Goal: Contribute content: Contribute content

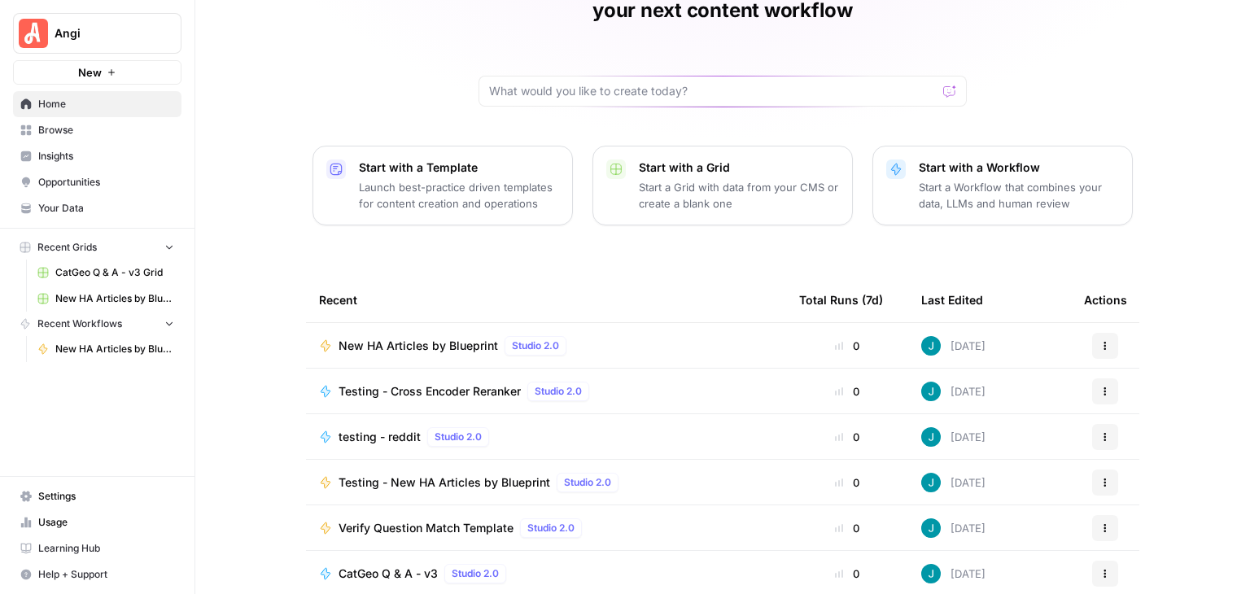
scroll to position [154, 0]
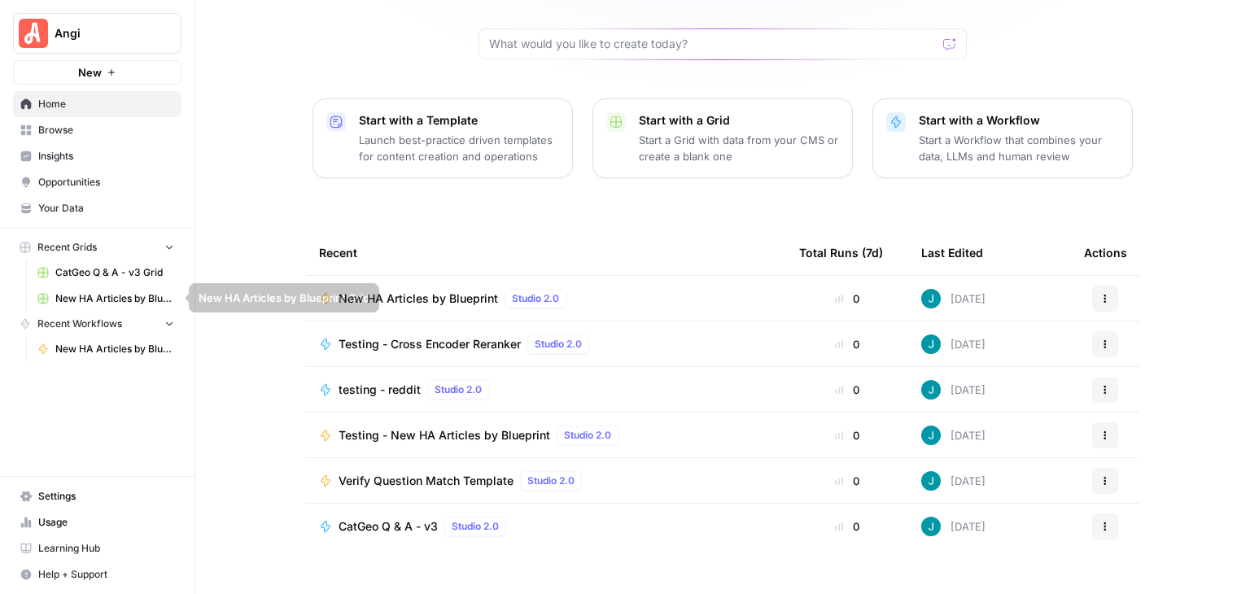
click at [128, 274] on span "CatGeo Q & A - v3 Grid" at bounding box center [114, 272] width 119 height 15
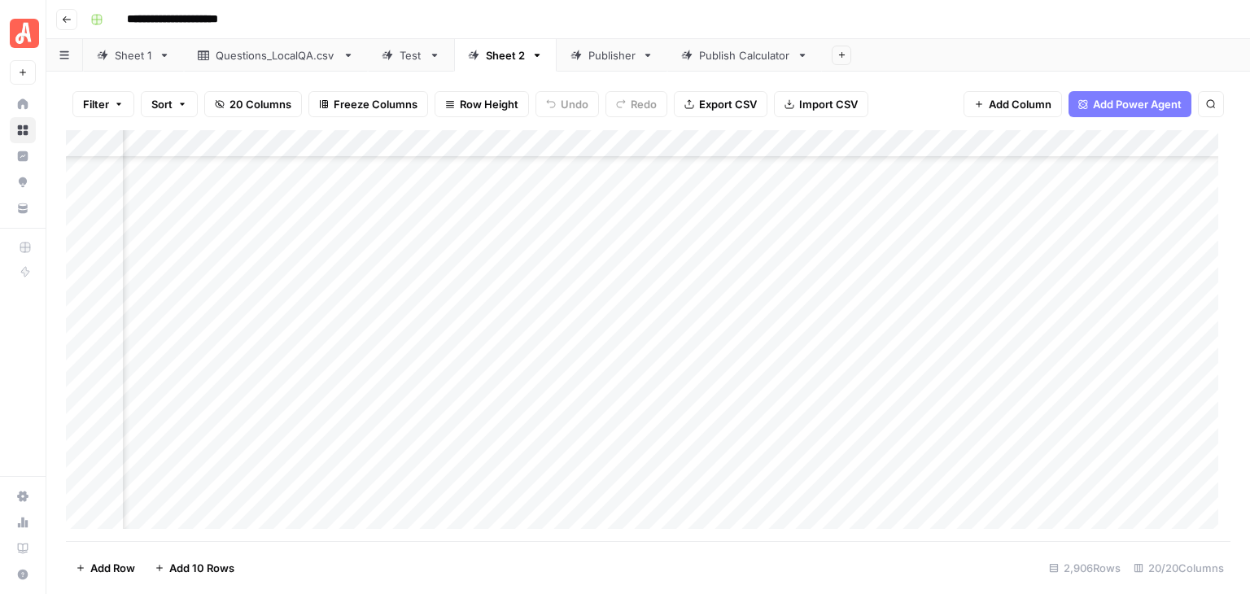
scroll to position [68475, 1674]
click at [875, 580] on footer "Add Row Add 10 Rows 2,906 Rows 20/20 Columns" at bounding box center [648, 567] width 1165 height 53
click at [742, 567] on footer "Add Row Add 10 Rows 2,906 Rows 20/20 Columns" at bounding box center [648, 567] width 1165 height 53
click at [799, 566] on footer "Add Row Add 10 Rows 2,906 Rows 20/20 Columns" at bounding box center [648, 567] width 1165 height 53
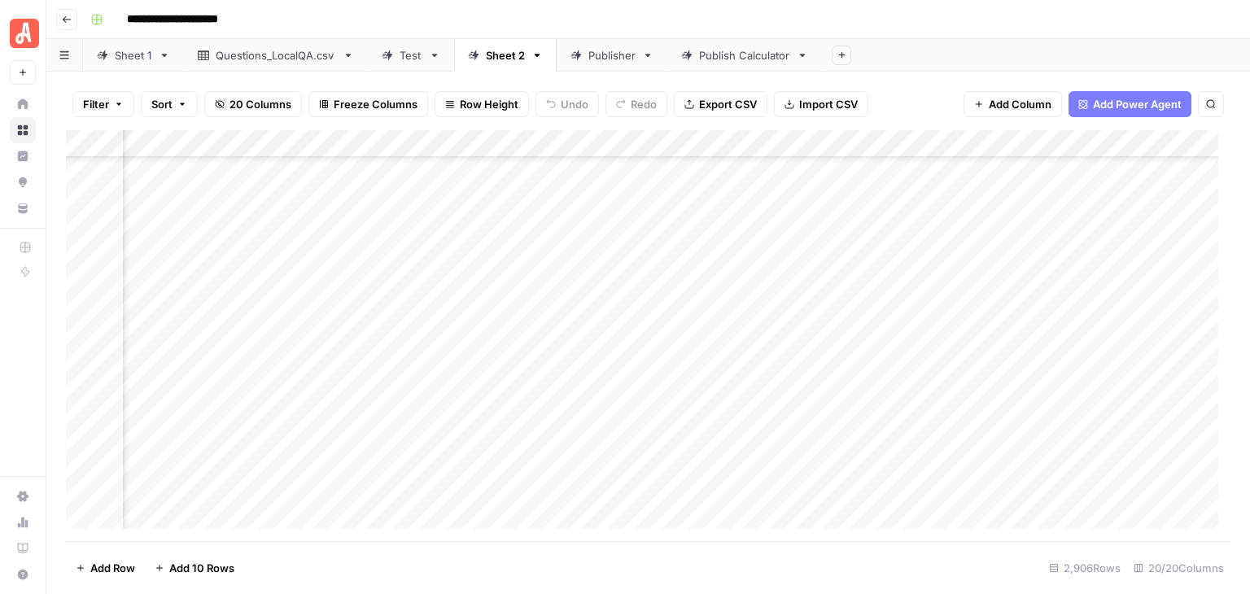
click at [701, 567] on footer "Add Row Add 10 Rows 2,906 Rows 20/20 Columns" at bounding box center [648, 567] width 1165 height 53
click at [82, 286] on div "Add Column" at bounding box center [648, 335] width 1165 height 411
click at [79, 466] on div "Add Column" at bounding box center [648, 335] width 1165 height 411
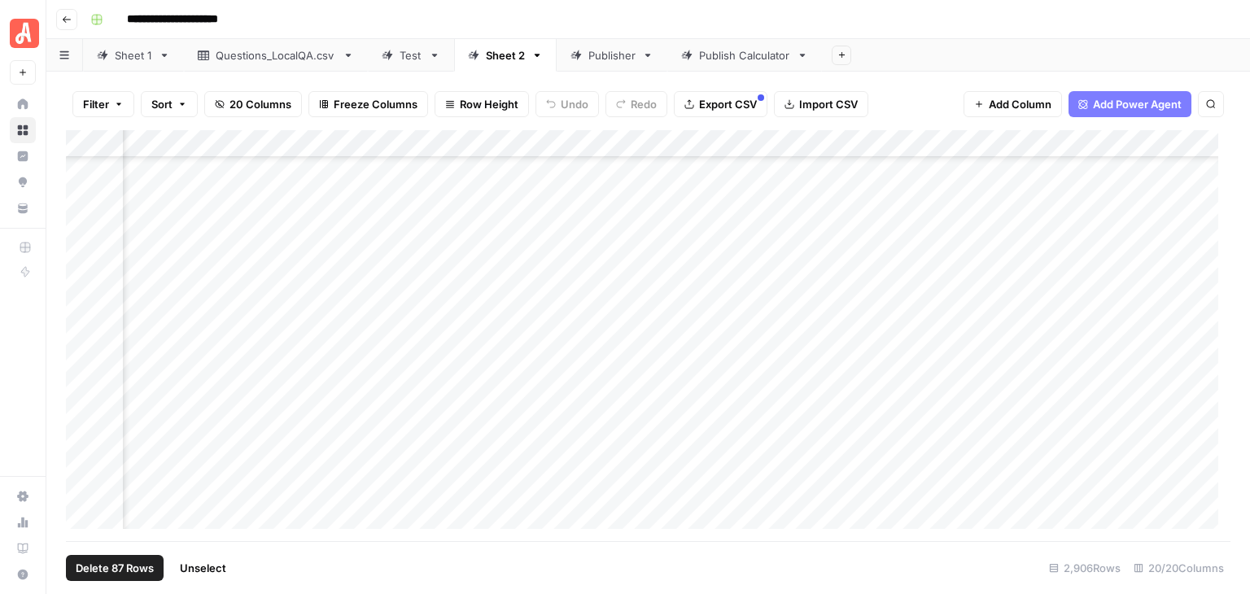
scroll to position [70673, 1638]
click at [909, 144] on div "Add Column" at bounding box center [648, 335] width 1165 height 411
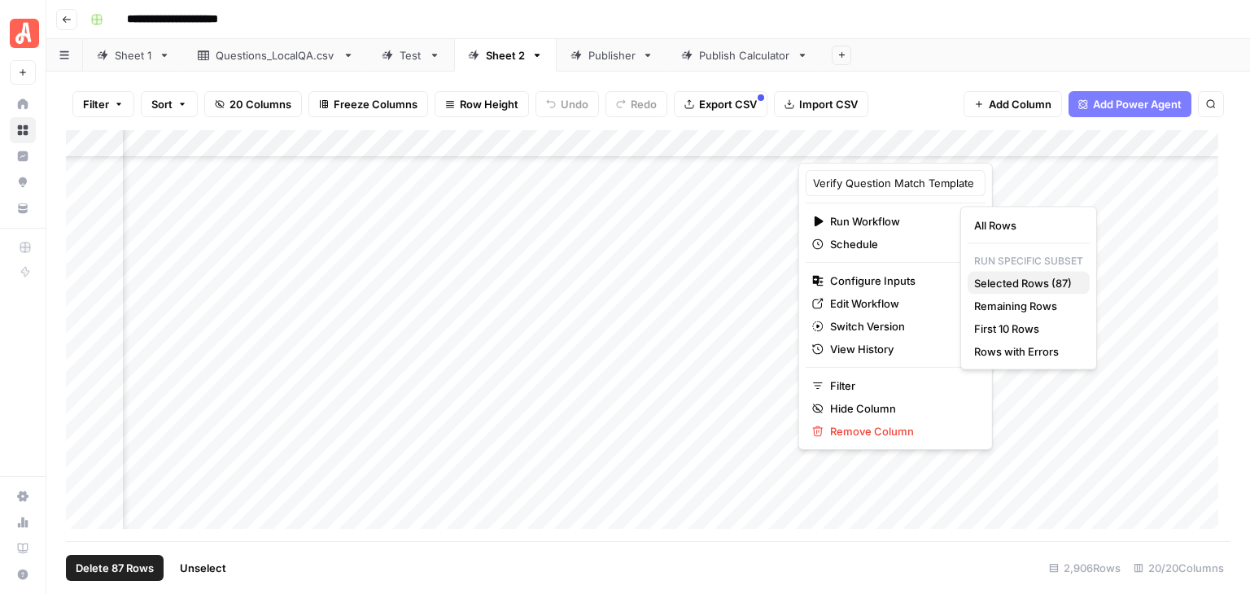
click at [1014, 283] on span "Selected Rows (87)" at bounding box center [1025, 283] width 103 height 16
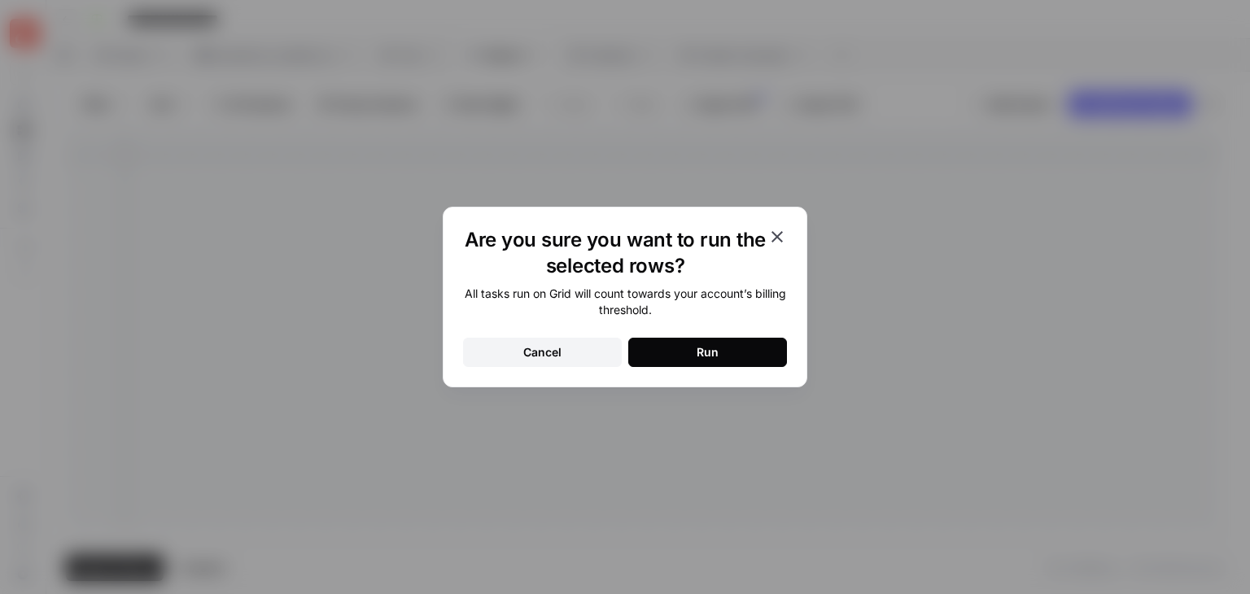
click at [727, 347] on button "Run" at bounding box center [707, 352] width 159 height 29
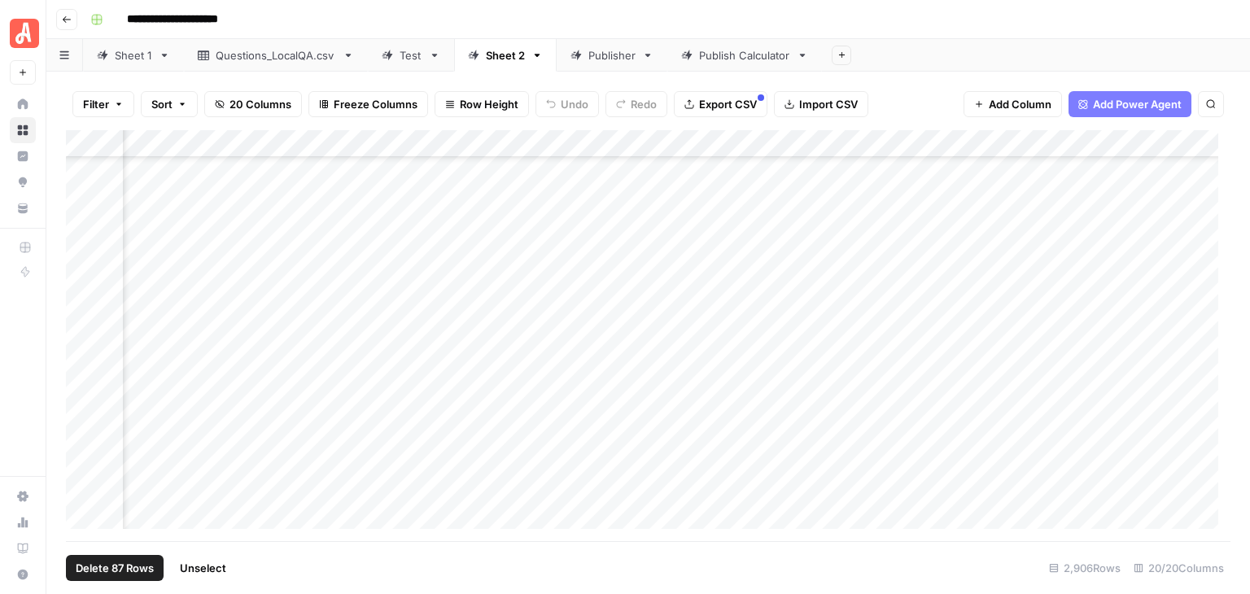
click at [225, 564] on span "Unselect" at bounding box center [203, 568] width 46 height 16
click at [493, 278] on div "Add Column" at bounding box center [648, 335] width 1165 height 411
click at [191, 285] on div "Add Column" at bounding box center [648, 335] width 1165 height 411
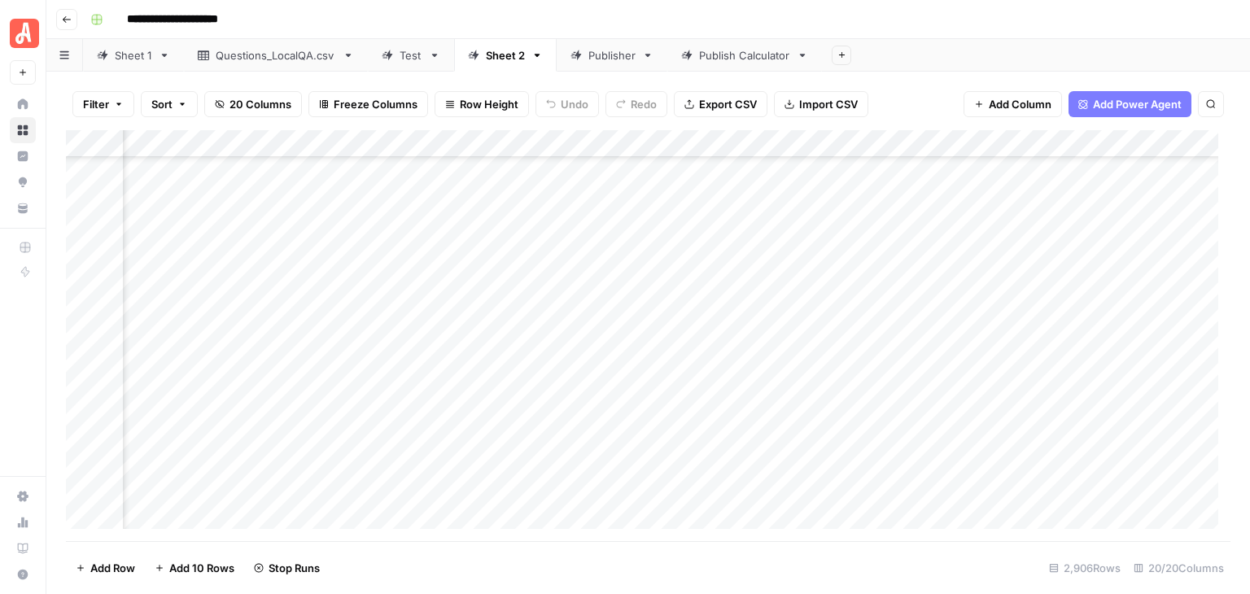
click at [191, 285] on div "Add Column" at bounding box center [648, 335] width 1165 height 411
click at [645, 290] on div "Add Column" at bounding box center [648, 335] width 1165 height 411
click at [388, 285] on div "Add Column" at bounding box center [648, 335] width 1165 height 411
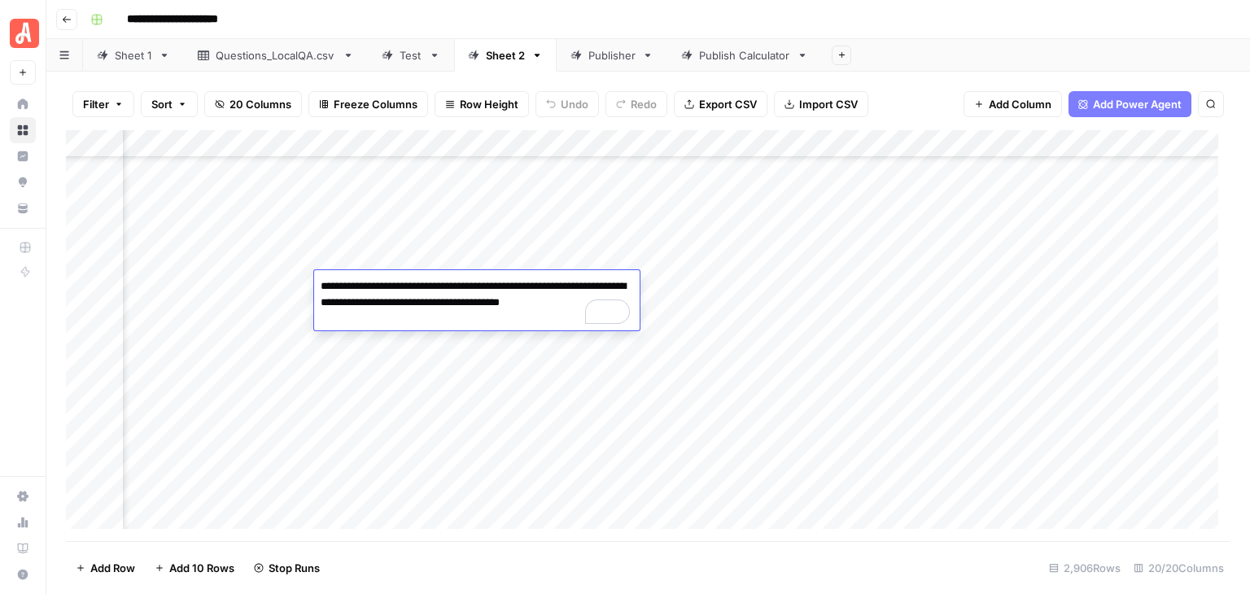
click at [679, 19] on div "**********" at bounding box center [659, 20] width 1150 height 26
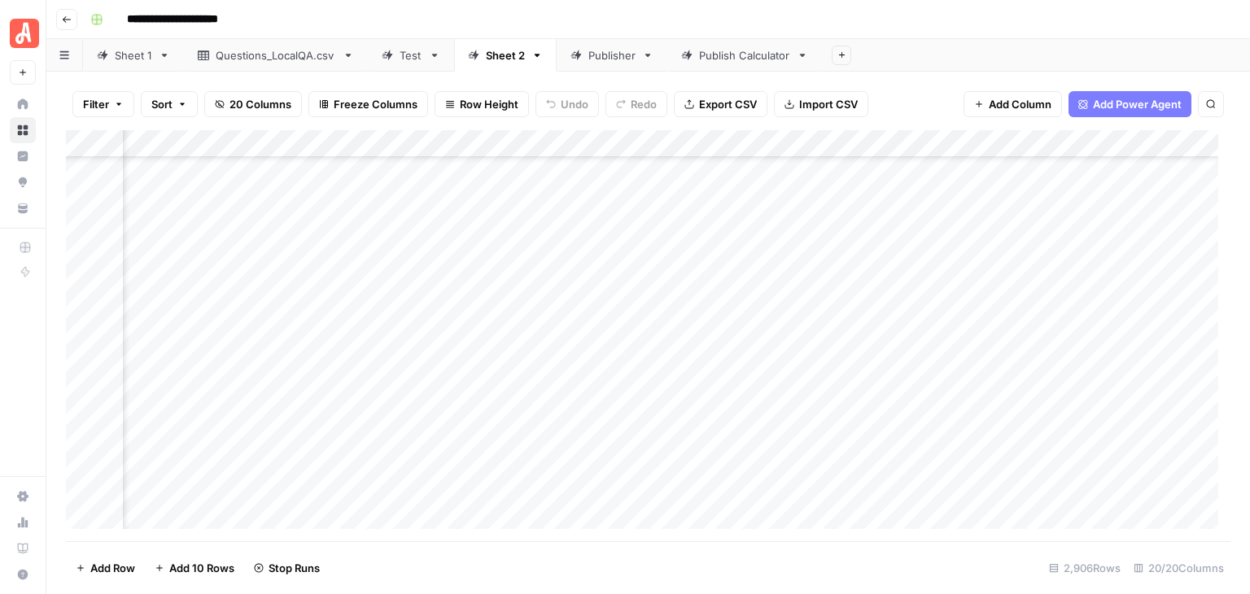
scroll to position [70917, 1535]
click at [83, 252] on div "Add Column" at bounding box center [648, 335] width 1165 height 411
click at [81, 297] on div "Add Column" at bounding box center [648, 335] width 1165 height 411
click at [1007, 140] on div "Add Column" at bounding box center [648, 335] width 1165 height 411
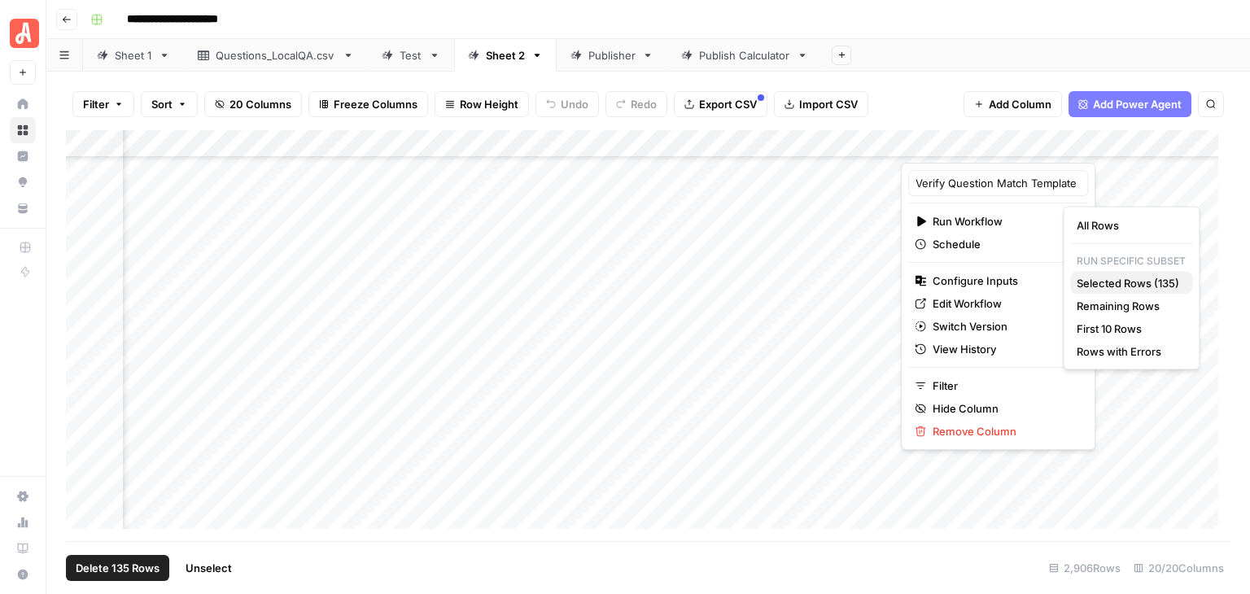
click at [1134, 284] on span "Selected Rows (135)" at bounding box center [1128, 283] width 103 height 16
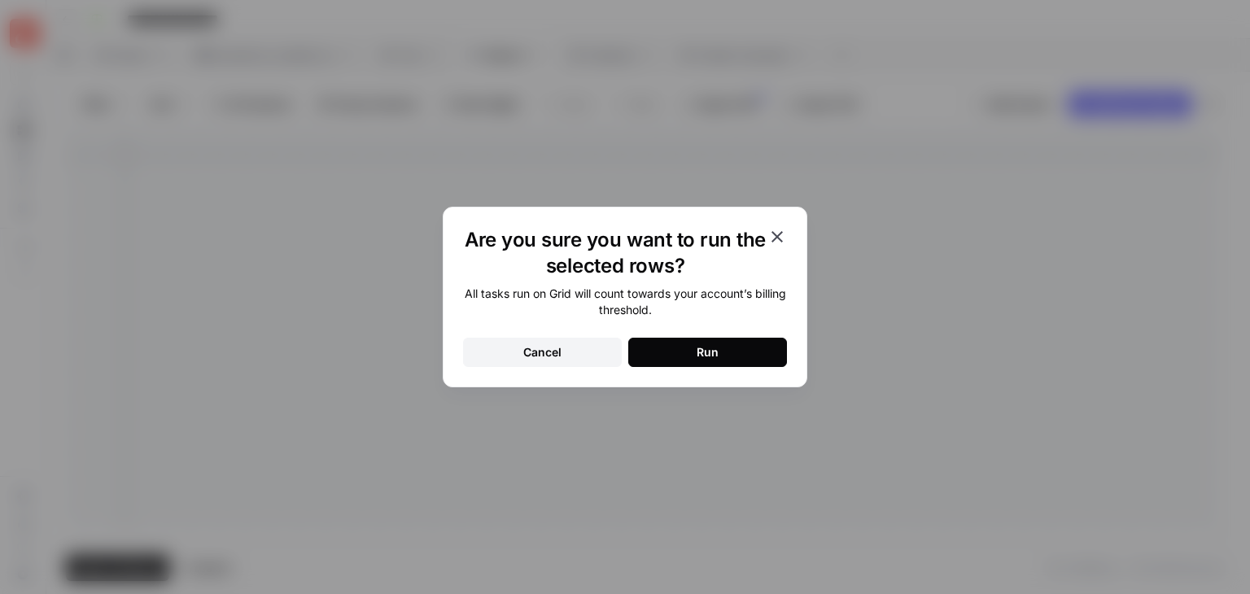
click at [734, 350] on button "Run" at bounding box center [707, 352] width 159 height 29
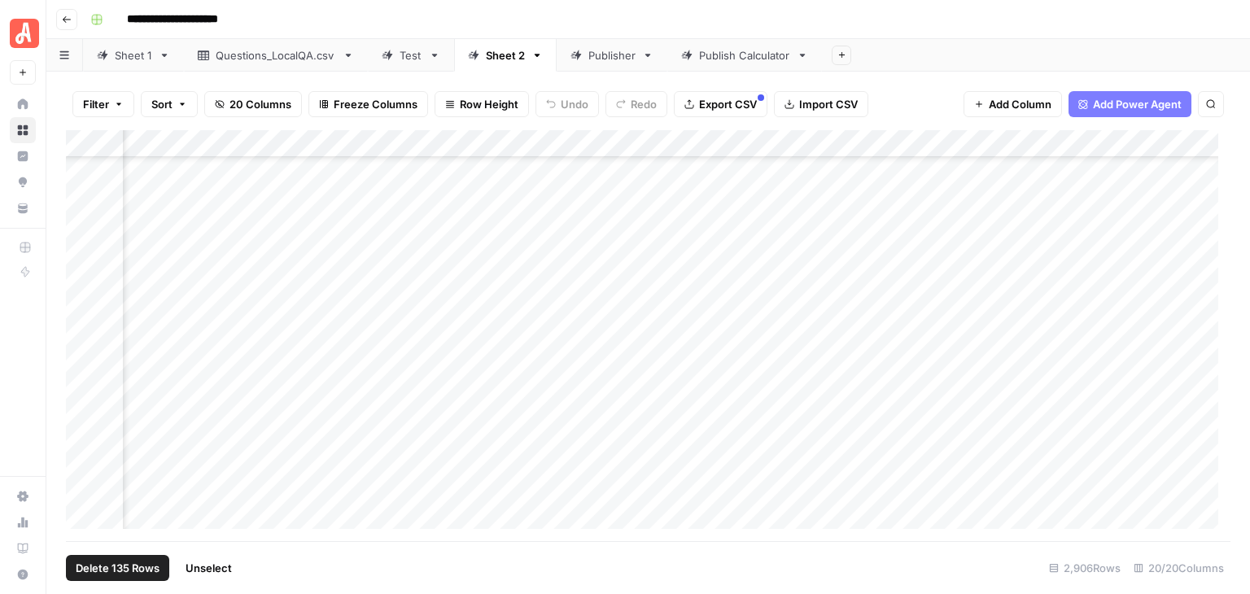
click at [218, 564] on span "Unselect" at bounding box center [209, 568] width 46 height 16
click at [85, 327] on div "Add Column" at bounding box center [648, 335] width 1165 height 411
click at [85, 511] on div "Add Column" at bounding box center [648, 335] width 1165 height 411
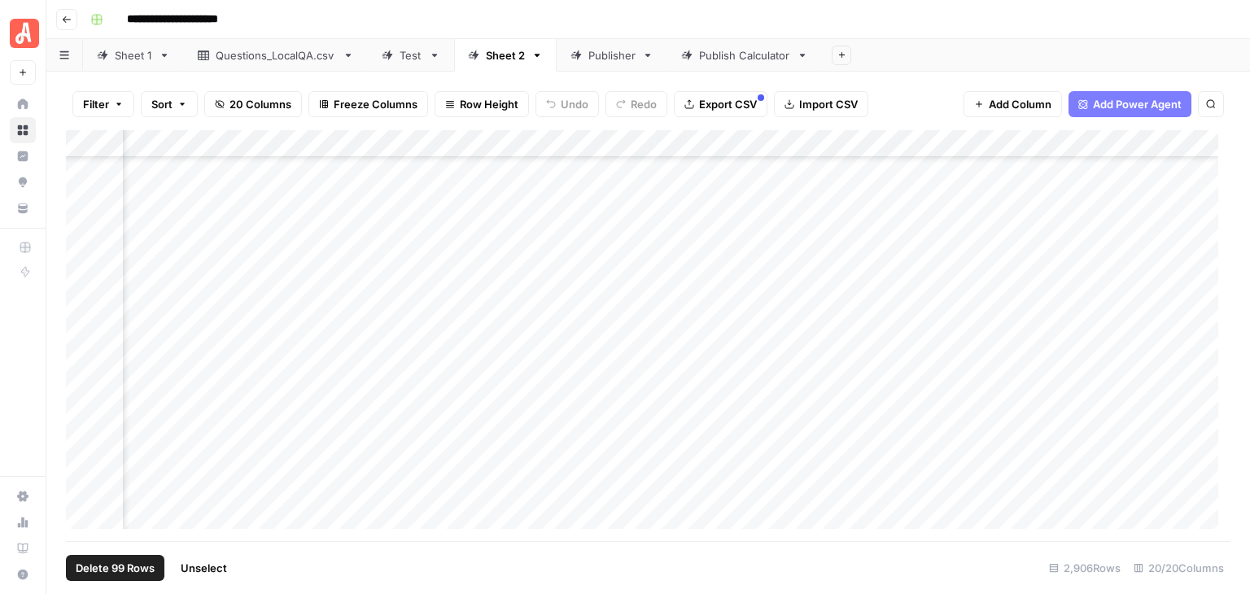
click at [1087, 145] on div "Add Column" at bounding box center [648, 335] width 1165 height 411
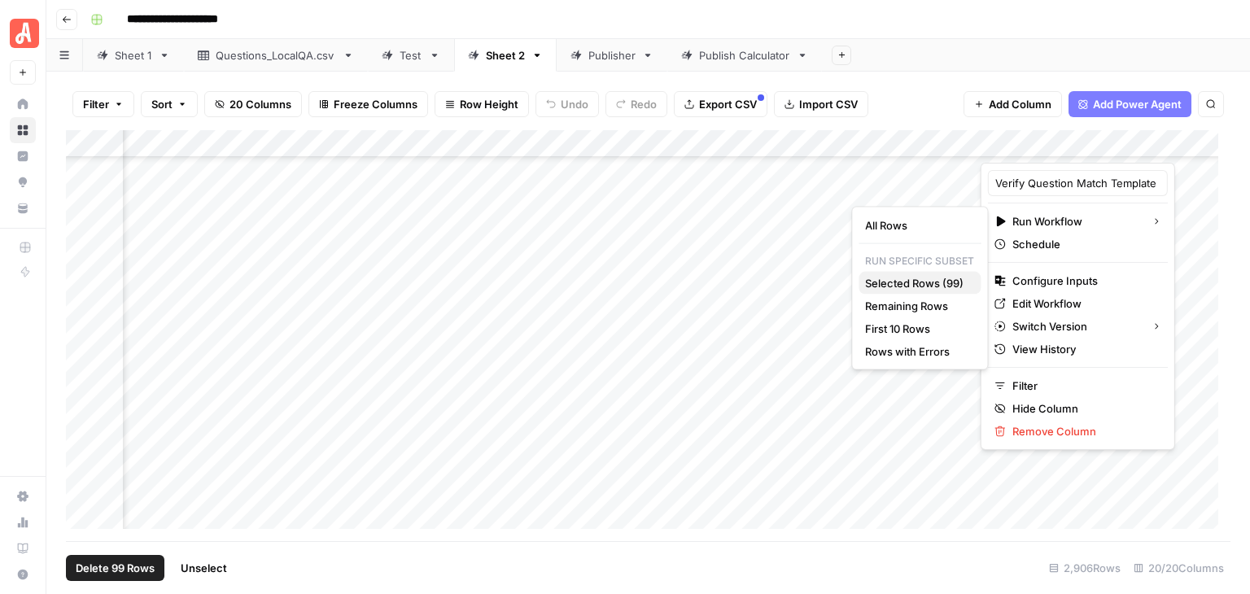
click at [930, 282] on span "Selected Rows (99)" at bounding box center [916, 283] width 103 height 16
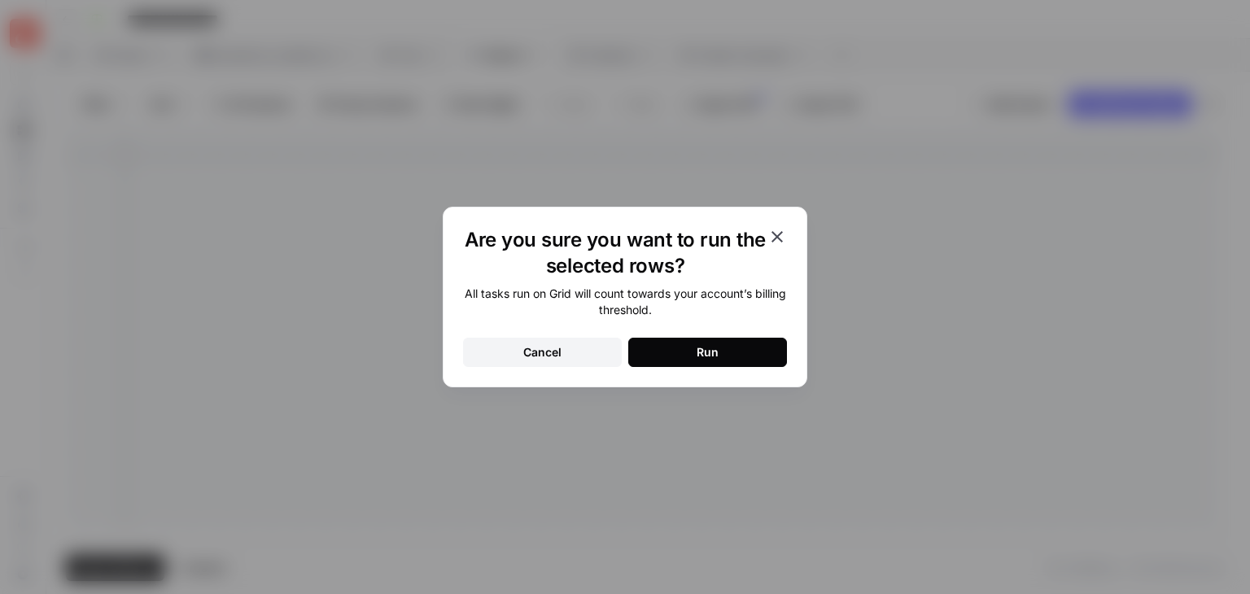
click at [777, 351] on button "Run" at bounding box center [707, 352] width 159 height 29
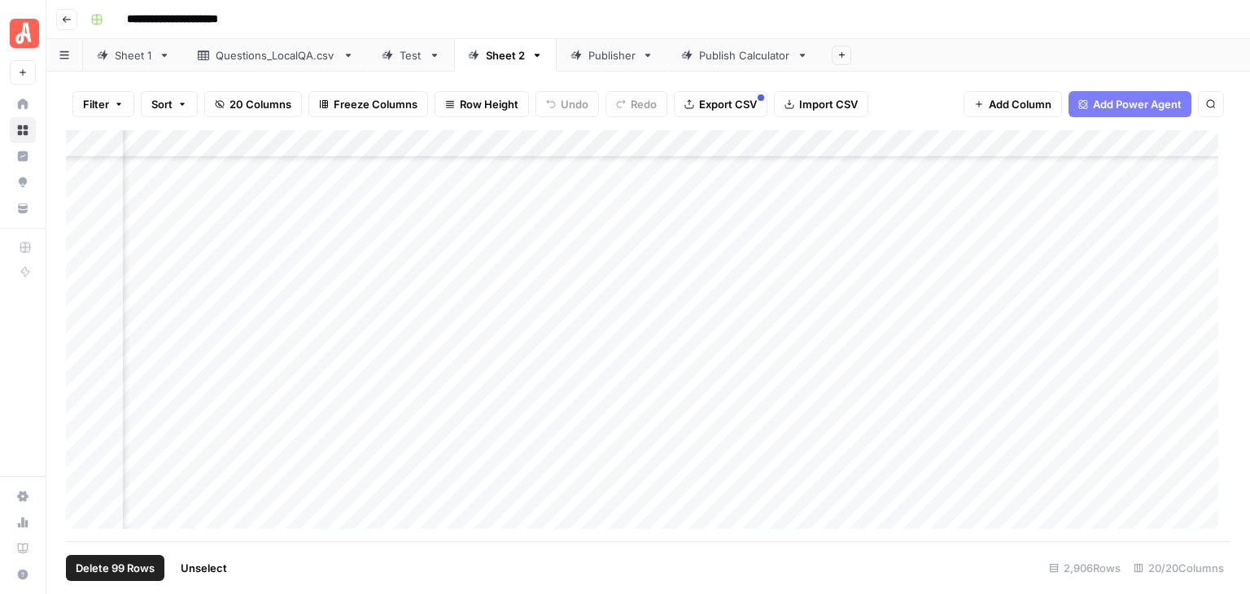
click at [216, 567] on span "Unselect" at bounding box center [204, 568] width 46 height 16
click at [1217, 151] on div "Add Column" at bounding box center [648, 335] width 1165 height 411
click at [700, 579] on footer "Add Row Add 10 Rows 2,906 Rows 20/20 Columns" at bounding box center [648, 567] width 1165 height 53
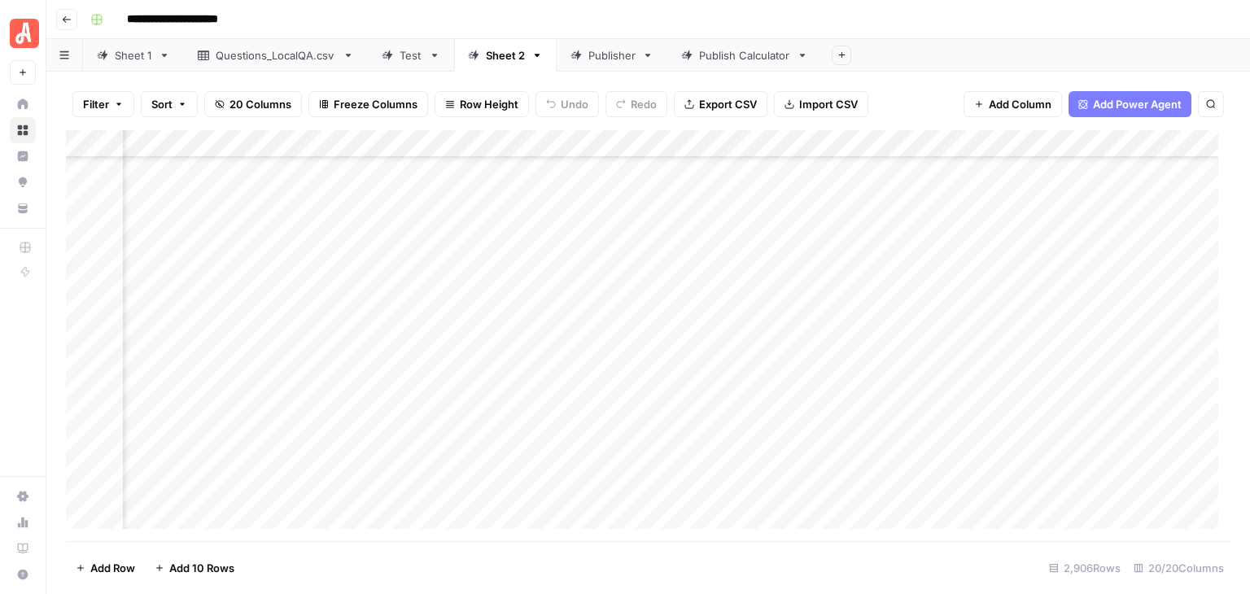
click at [89, 240] on div "Add Column" at bounding box center [648, 335] width 1165 height 411
click at [81, 490] on div "Add Column" at bounding box center [648, 335] width 1165 height 411
click at [1065, 149] on div "Add Column" at bounding box center [648, 335] width 1165 height 411
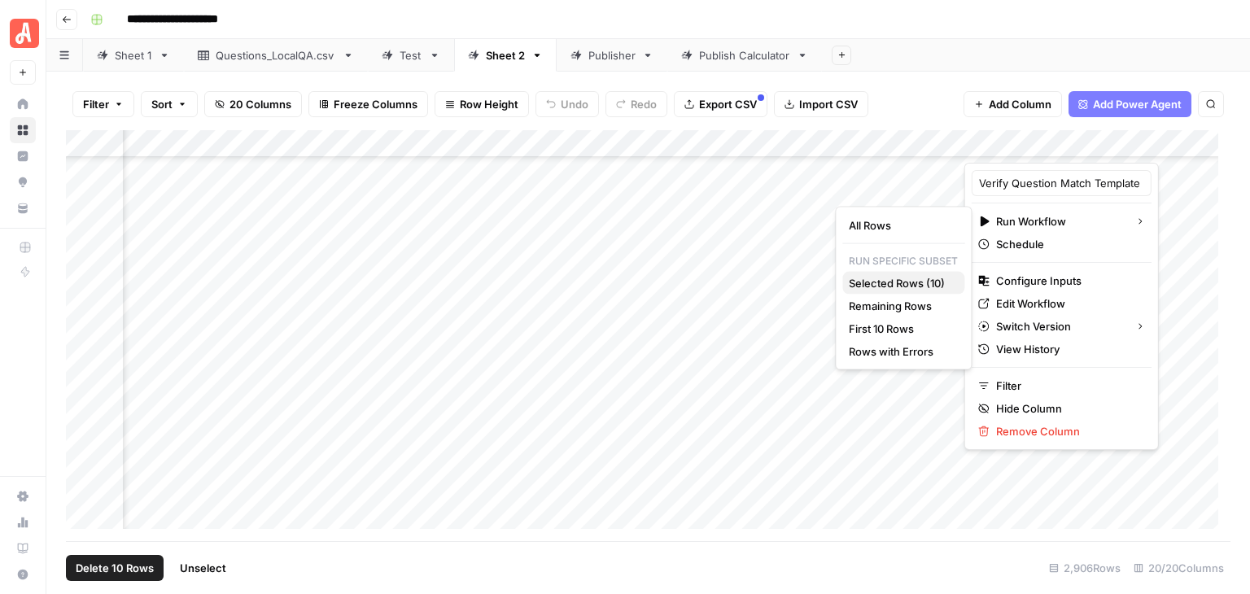
click at [938, 281] on span "Selected Rows (10)" at bounding box center [900, 283] width 103 height 16
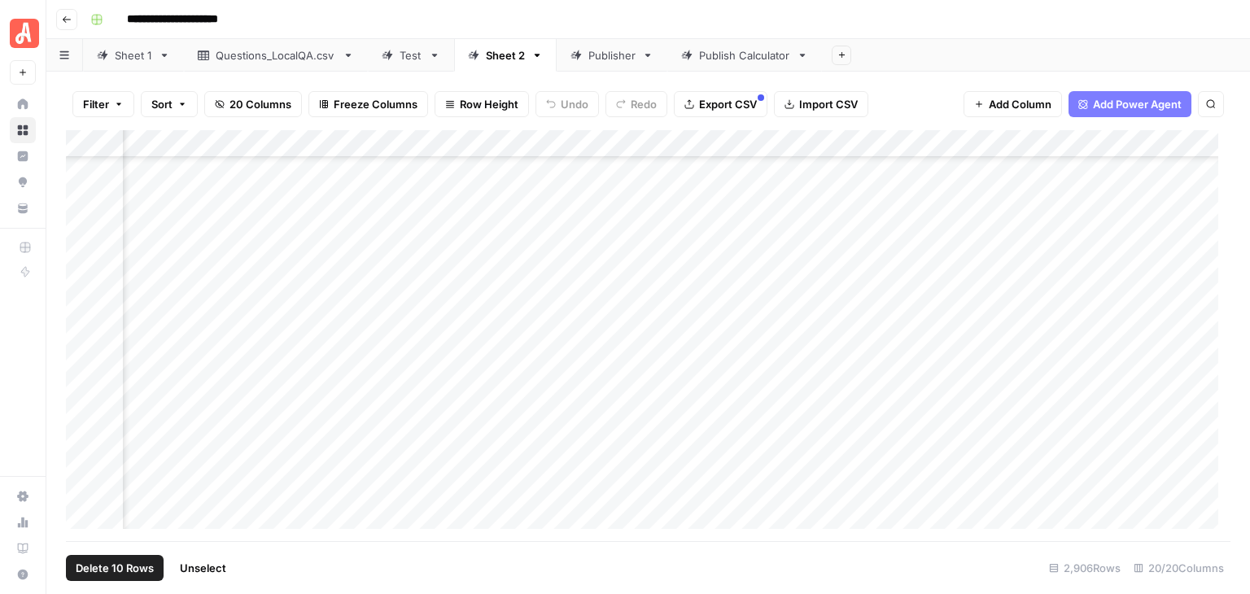
click at [204, 564] on span "Unselect" at bounding box center [203, 568] width 46 height 16
click at [84, 357] on div "Add Column" at bounding box center [648, 335] width 1165 height 411
click at [81, 374] on div "Add Column" at bounding box center [648, 335] width 1165 height 411
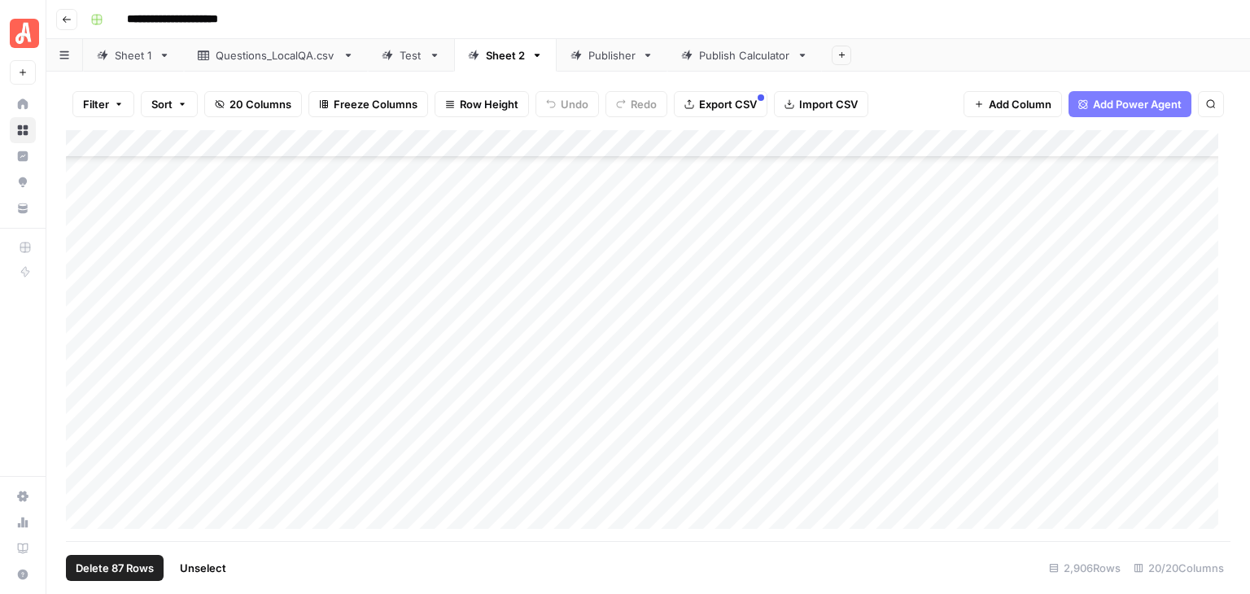
scroll to position [77975, 0]
click at [856, 145] on div "Add Column" at bounding box center [648, 335] width 1165 height 411
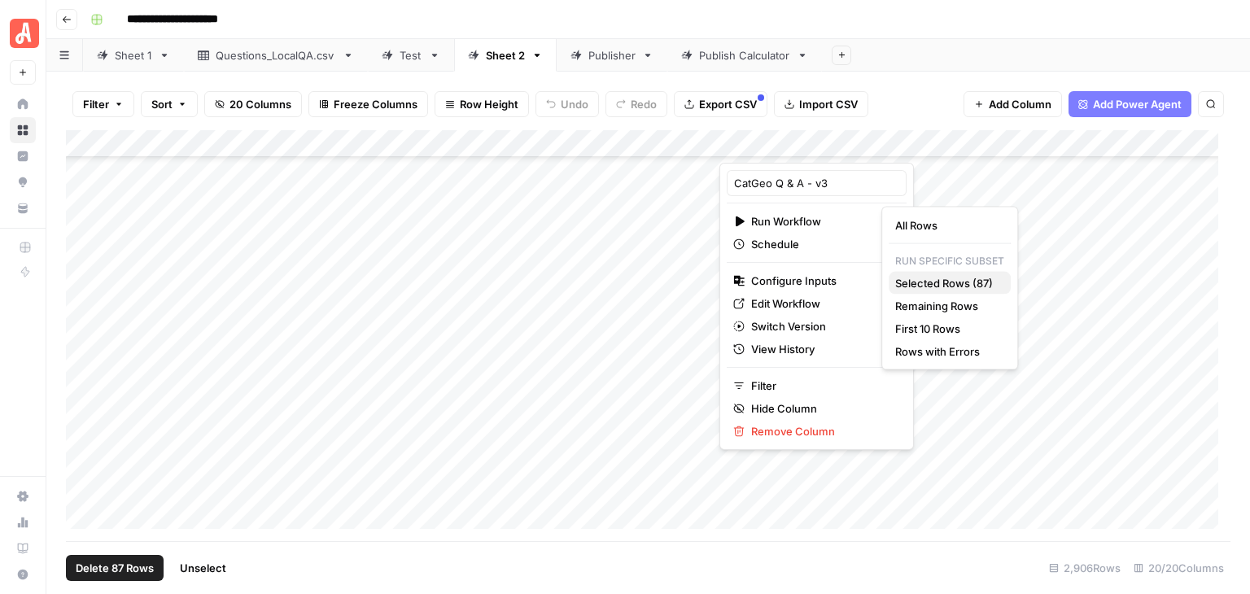
click at [976, 280] on span "Selected Rows (87)" at bounding box center [947, 283] width 103 height 16
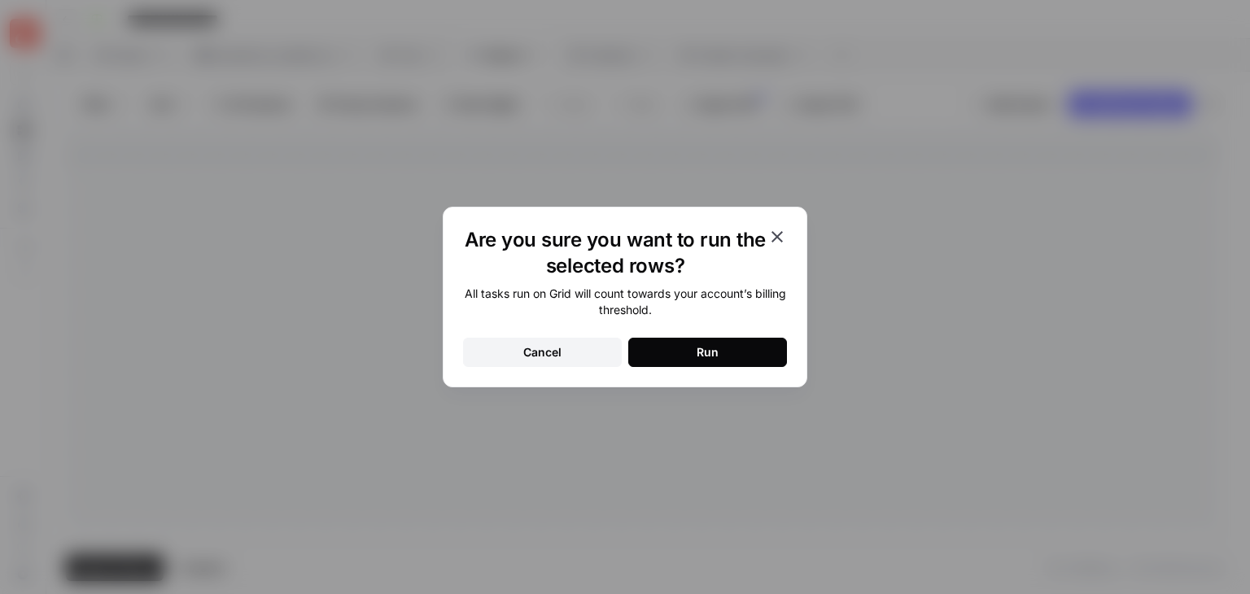
click at [754, 350] on button "Run" at bounding box center [707, 352] width 159 height 29
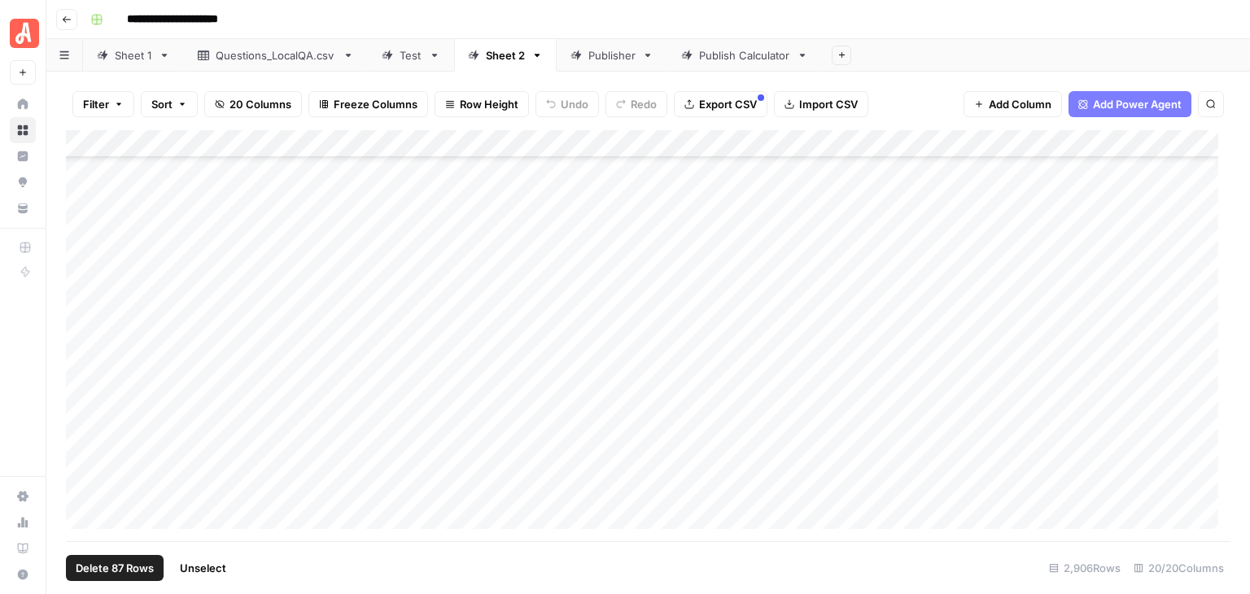
click at [217, 561] on span "Unselect" at bounding box center [203, 568] width 46 height 16
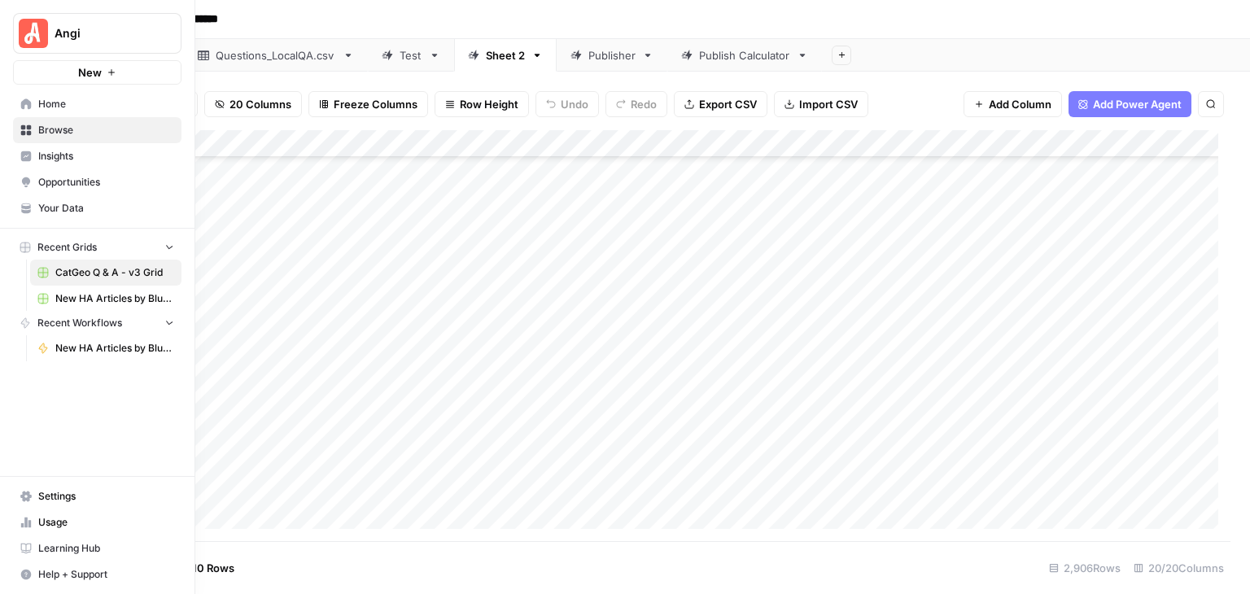
click at [20, 32] on img "Workspace: Angi" at bounding box center [33, 33] width 29 height 29
click at [85, 216] on link "Your Data" at bounding box center [97, 208] width 169 height 26
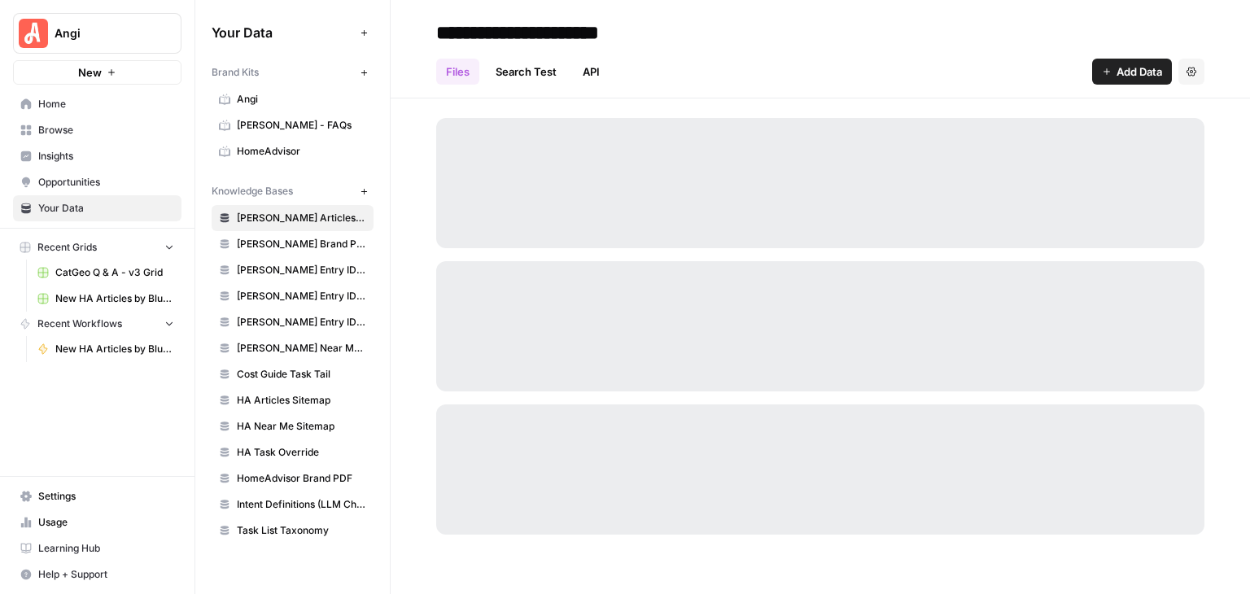
click at [312, 157] on span "HomeAdvisor" at bounding box center [301, 151] width 129 height 15
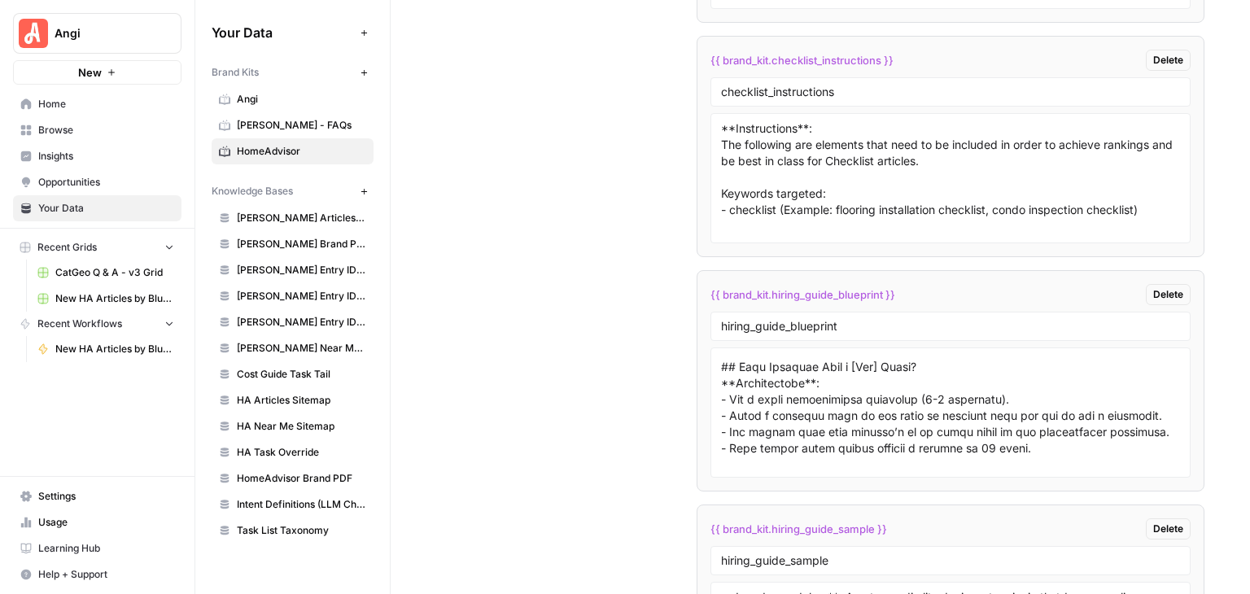
scroll to position [570, 0]
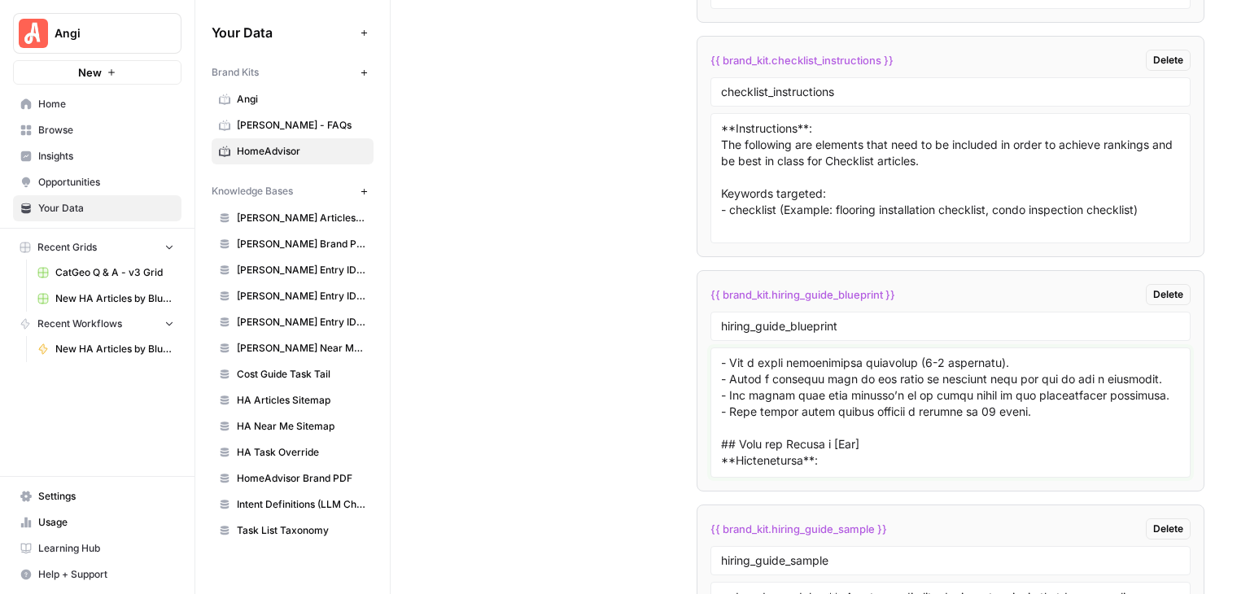
click at [1049, 379] on textarea at bounding box center [950, 413] width 459 height 116
paste textarea "## How Much Does It Cost to Hire a [Pro]? **Instructions**: - In paragraph form…"
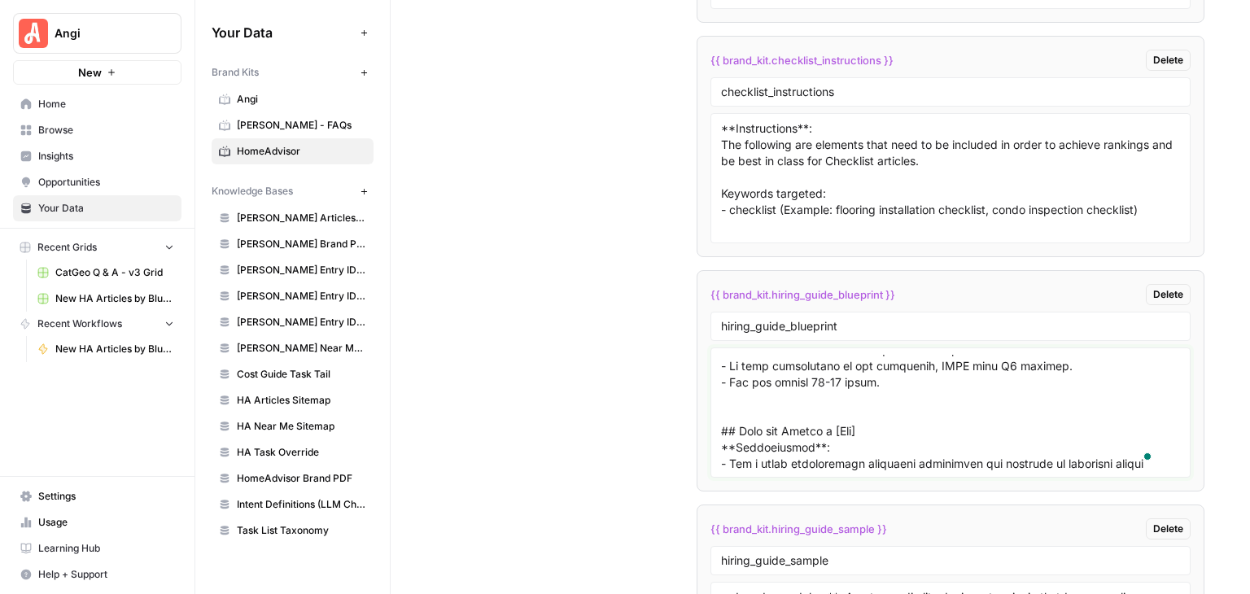
scroll to position [11520, 0]
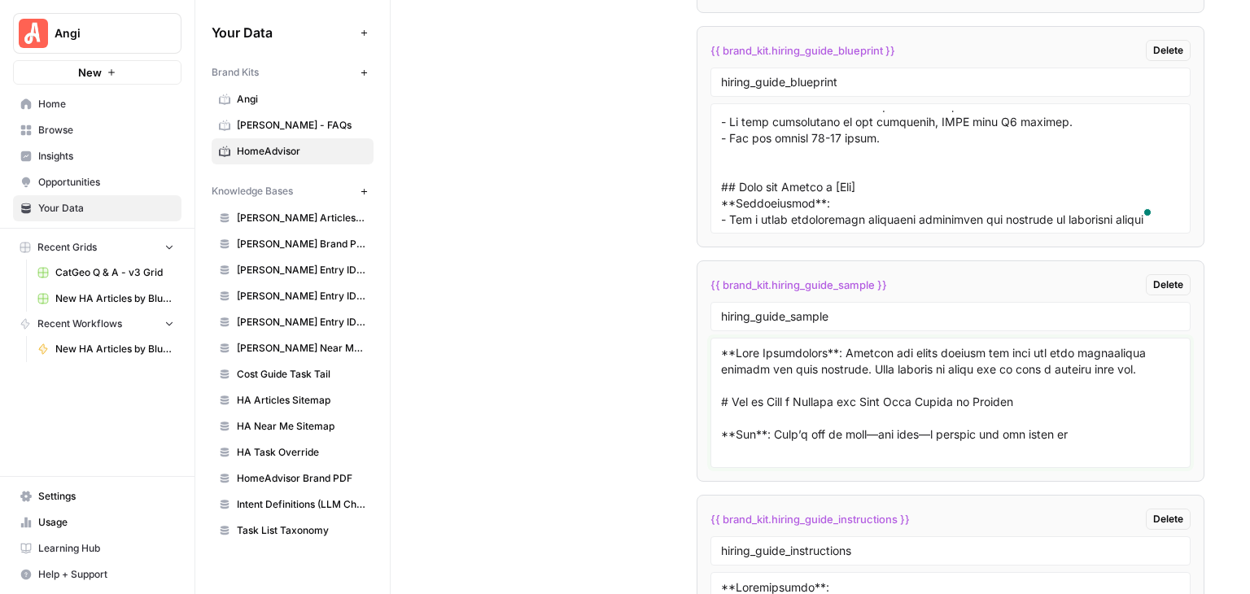
click at [876, 347] on textarea at bounding box center [950, 403] width 459 height 116
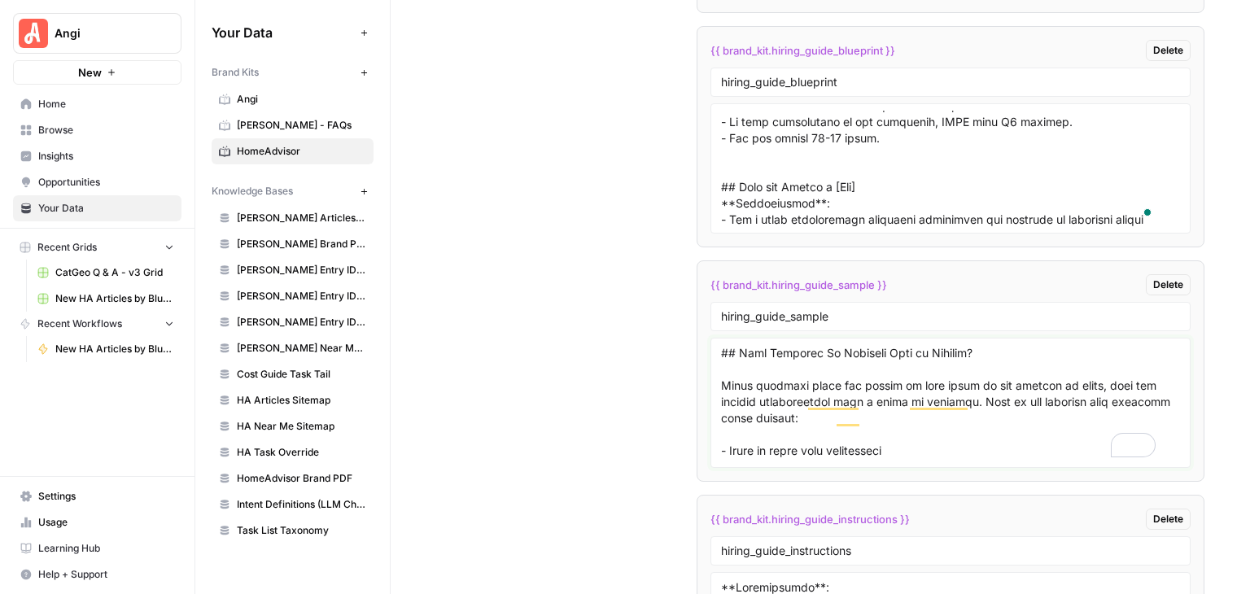
scroll to position [384, 0]
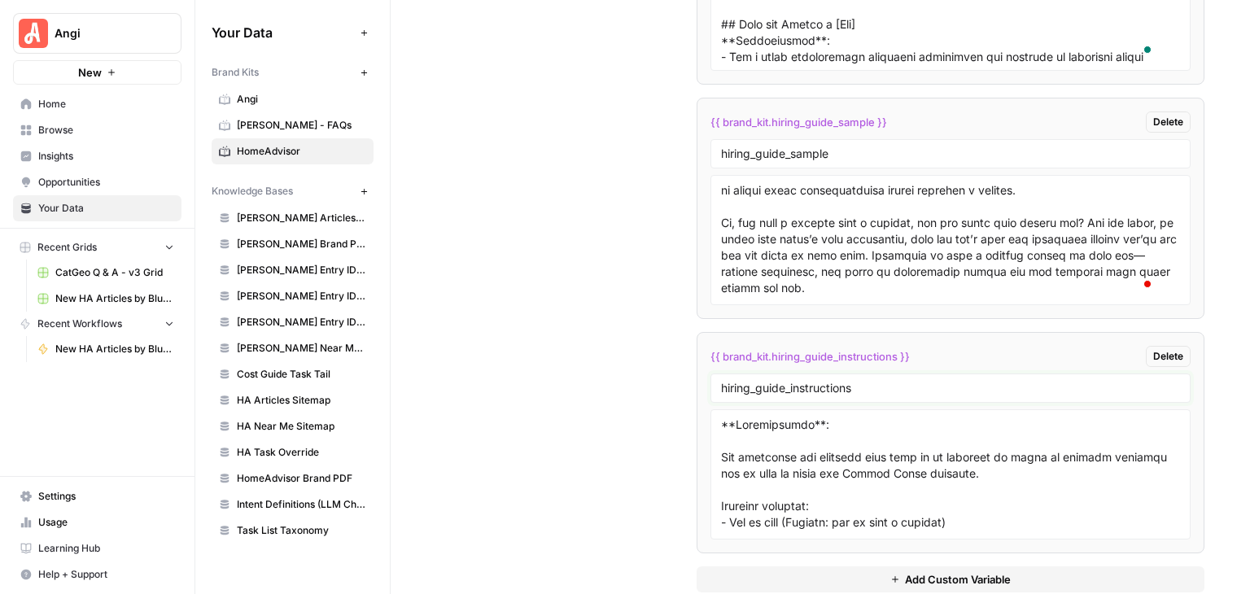
click at [957, 381] on input "hiring_guide_instructions" at bounding box center [950, 388] width 459 height 15
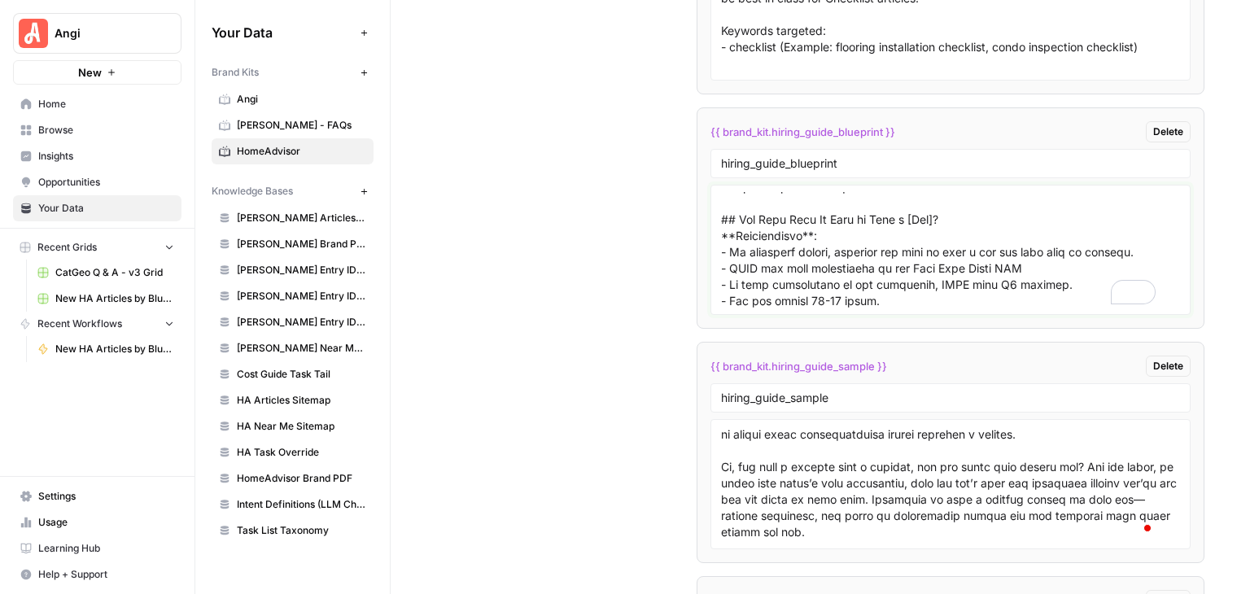
scroll to position [635, 0]
drag, startPoint x: 899, startPoint y: 271, endPoint x: 715, endPoint y: 190, distance: 201.2
click at [715, 190] on div at bounding box center [951, 250] width 480 height 130
paste textarea "found in Angi Cost Guide URL - If cost information is not available, OMIT this …"
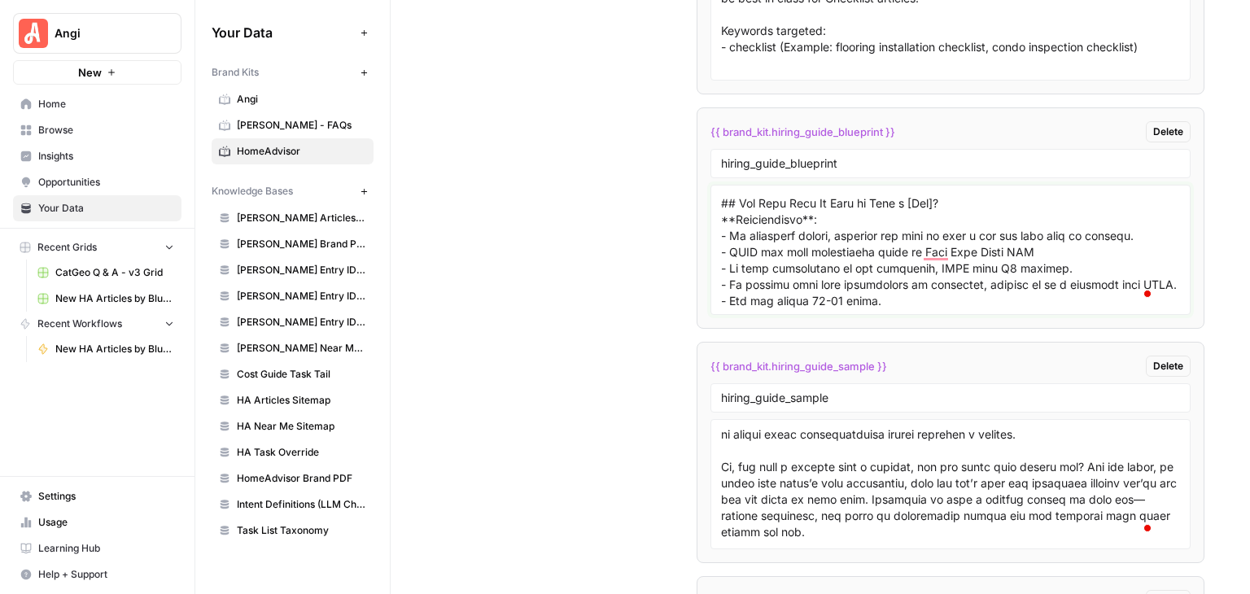
scroll to position [729, 0]
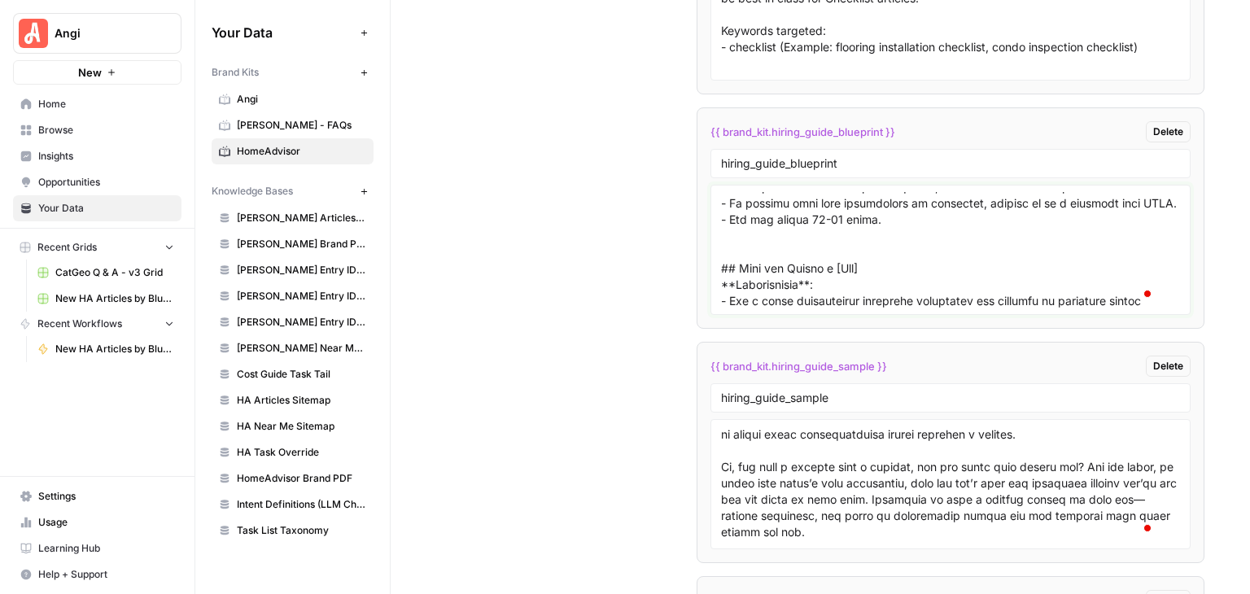
type textarea "### Meta Description **Instructions**: Write a 120–160 character description th…"
click at [937, 391] on input "hiring_guide_sample" at bounding box center [950, 398] width 459 height 15
click at [982, 431] on textarea "To enrich screen reader interactions, please activate Accessibility in Grammarl…" at bounding box center [950, 485] width 459 height 116
click at [107, 291] on span "New HA Articles by Blueprint Grid" at bounding box center [114, 298] width 119 height 15
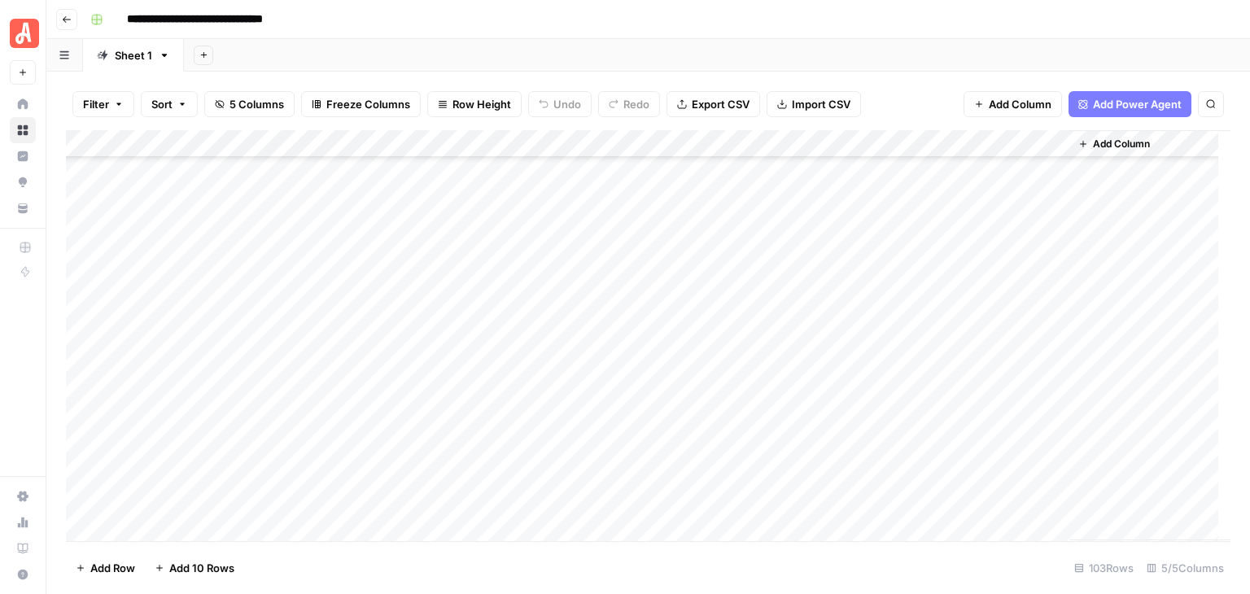
scroll to position [2494, 0]
click at [1028, 273] on div "Add Column" at bounding box center [648, 335] width 1165 height 411
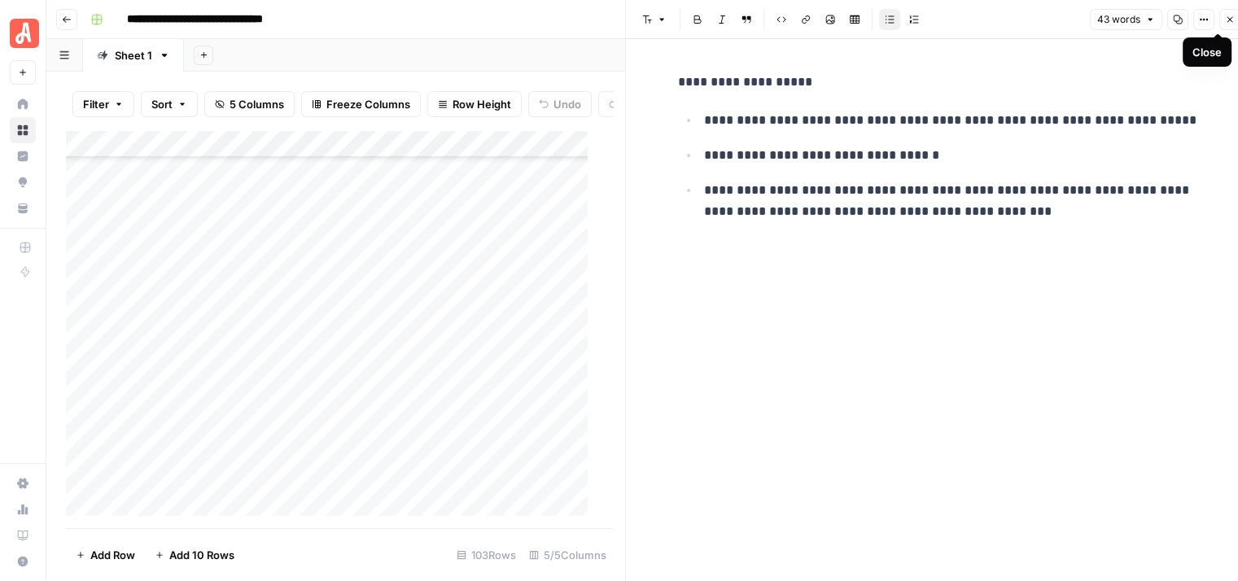
click at [1230, 21] on icon "button" at bounding box center [1230, 20] width 10 height 10
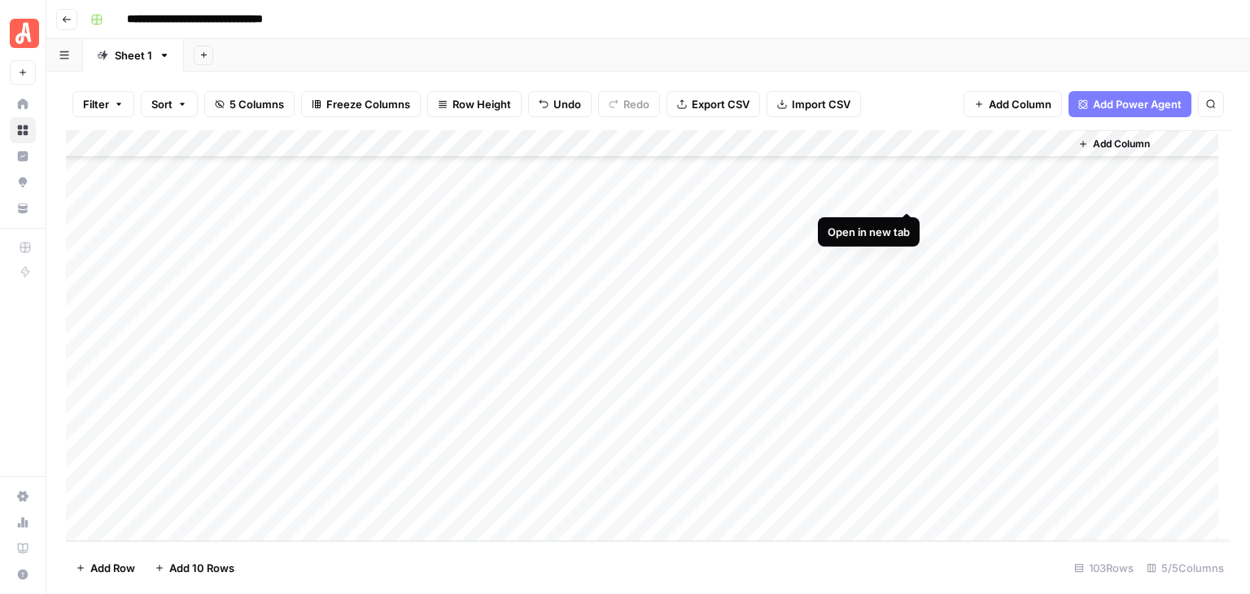
click at [902, 194] on div "Add Column" at bounding box center [648, 335] width 1165 height 411
click at [906, 221] on div "Add Column" at bounding box center [648, 335] width 1165 height 411
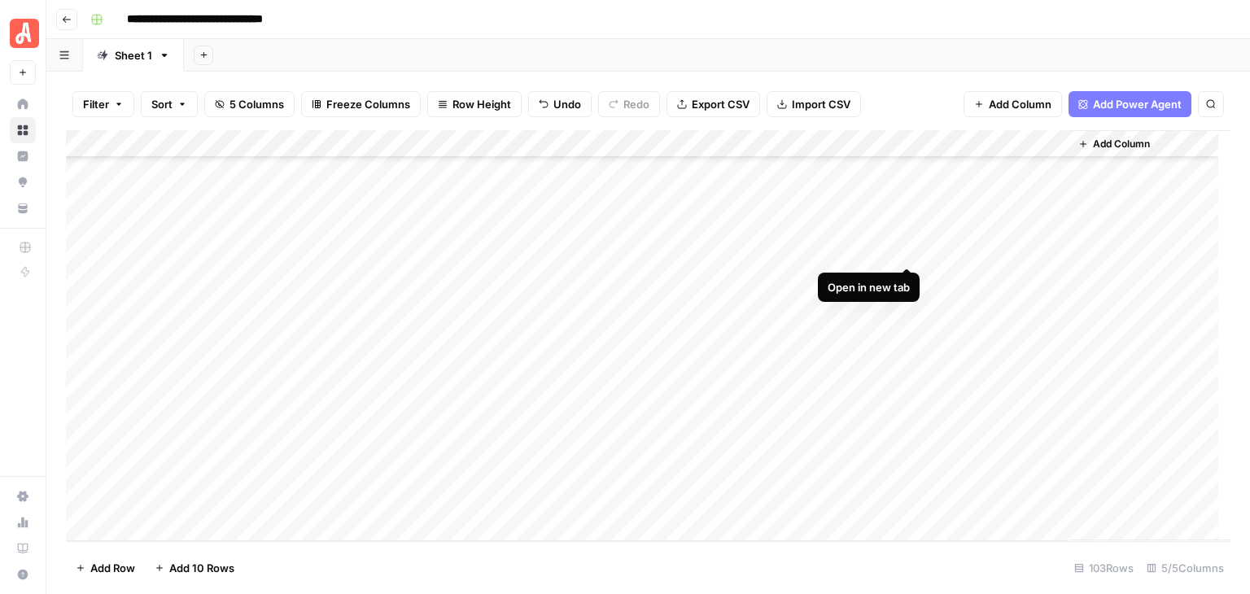
click at [902, 251] on div "Add Column" at bounding box center [648, 335] width 1165 height 411
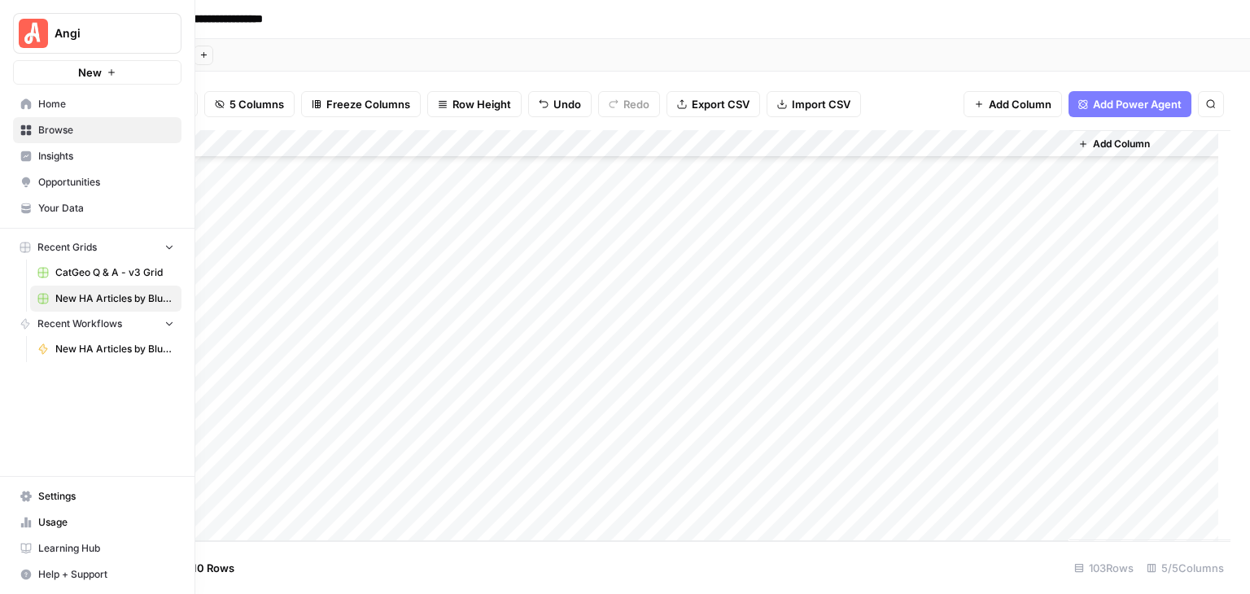
click at [94, 215] on span "Your Data" at bounding box center [106, 208] width 136 height 15
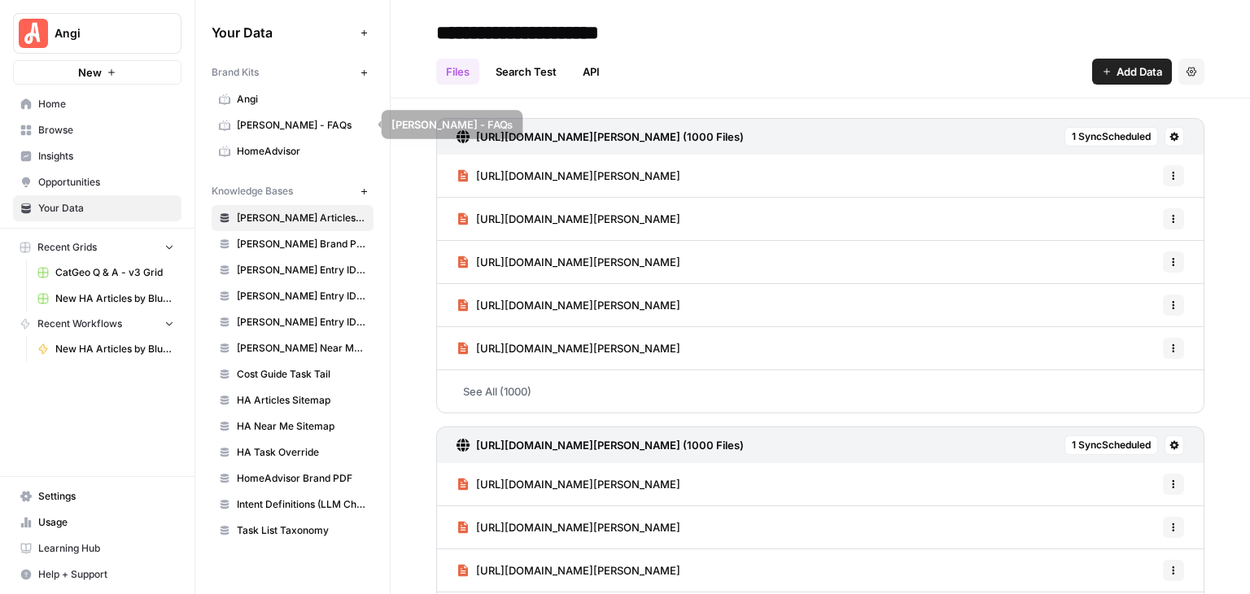
click at [268, 154] on span "HomeAdvisor" at bounding box center [301, 151] width 129 height 15
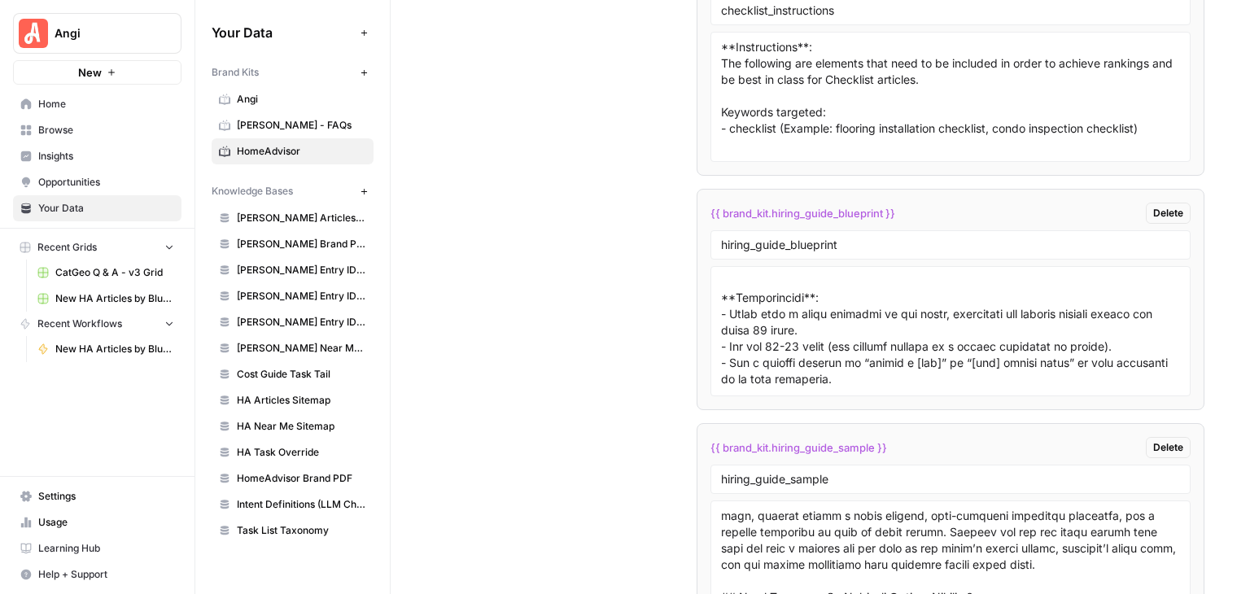
scroll to position [326, 0]
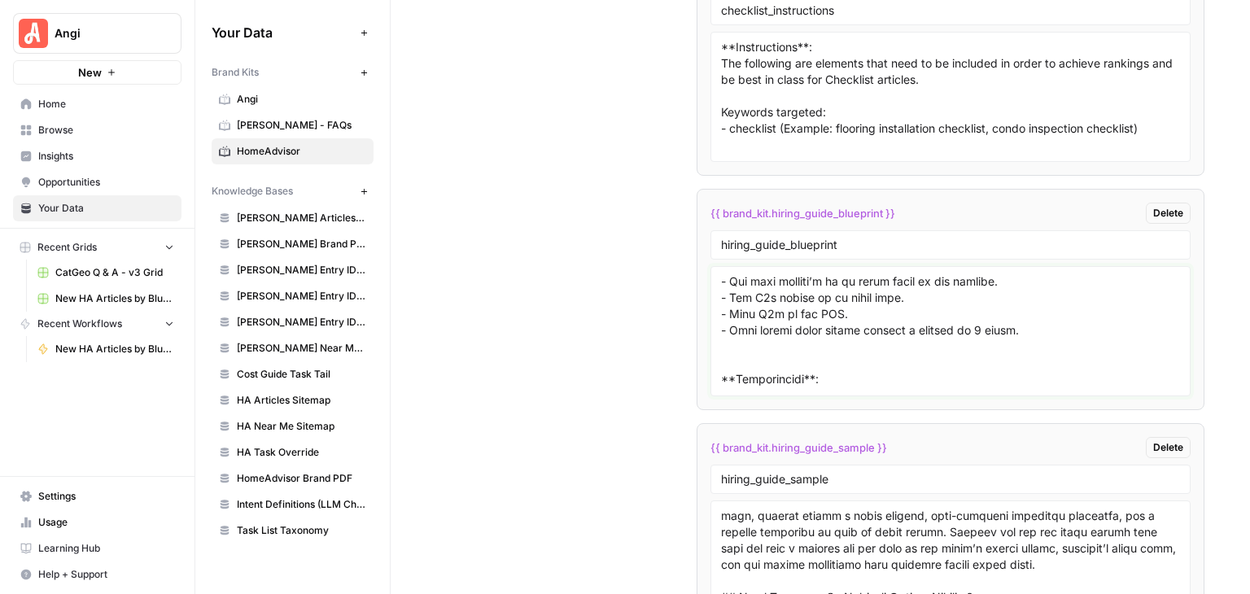
click at [899, 323] on textarea at bounding box center [950, 332] width 459 height 116
paste textarea "**Instructions**: Provide an overview of the task in 3-5 sentences outlining th…"
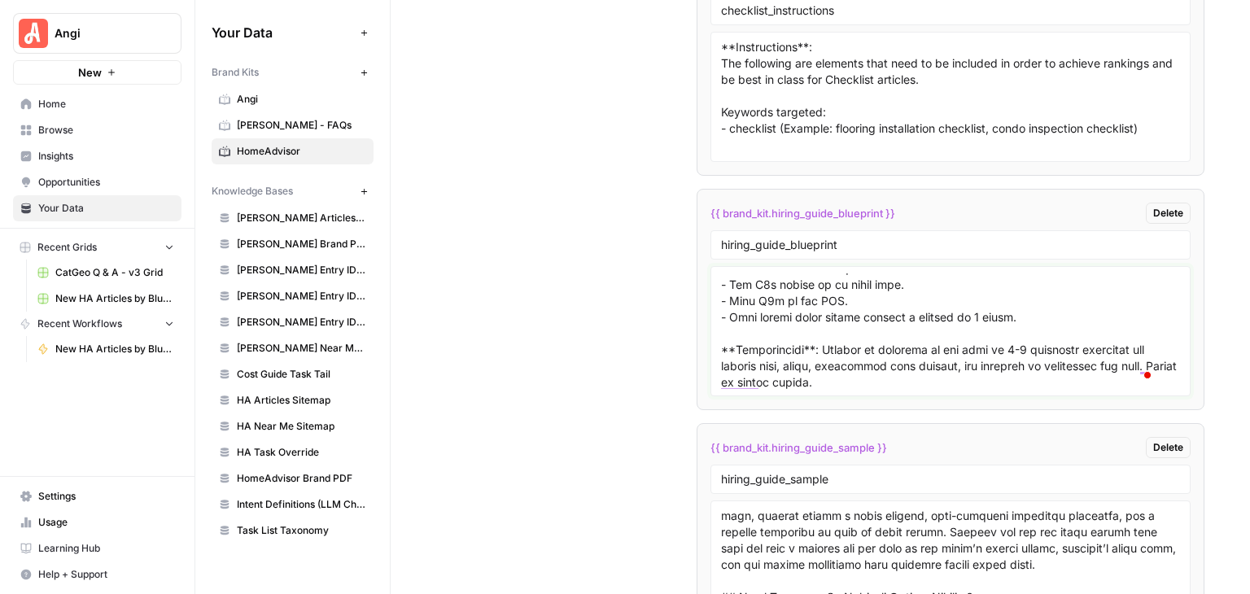
scroll to position [355, 0]
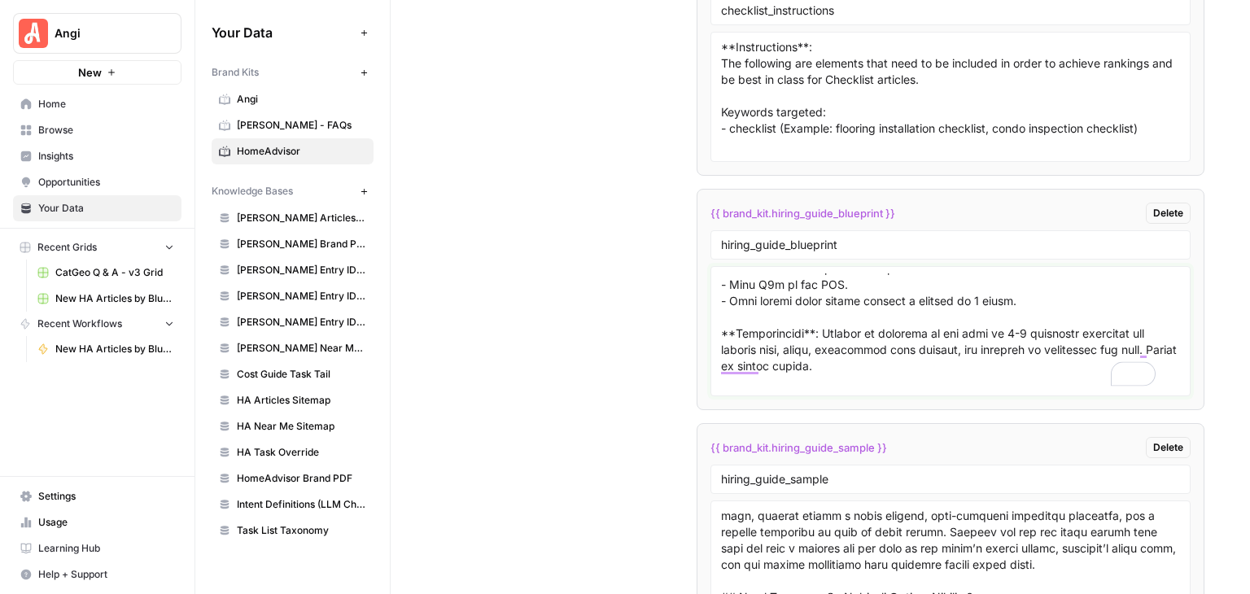
click at [970, 278] on textarea "To enrich screen reader interactions, please activate Accessibility in Grammarl…" at bounding box center [950, 332] width 459 height 116
click at [954, 289] on textarea "To enrich screen reader interactions, please activate Accessibility in Grammarl…" at bounding box center [950, 332] width 459 height 116
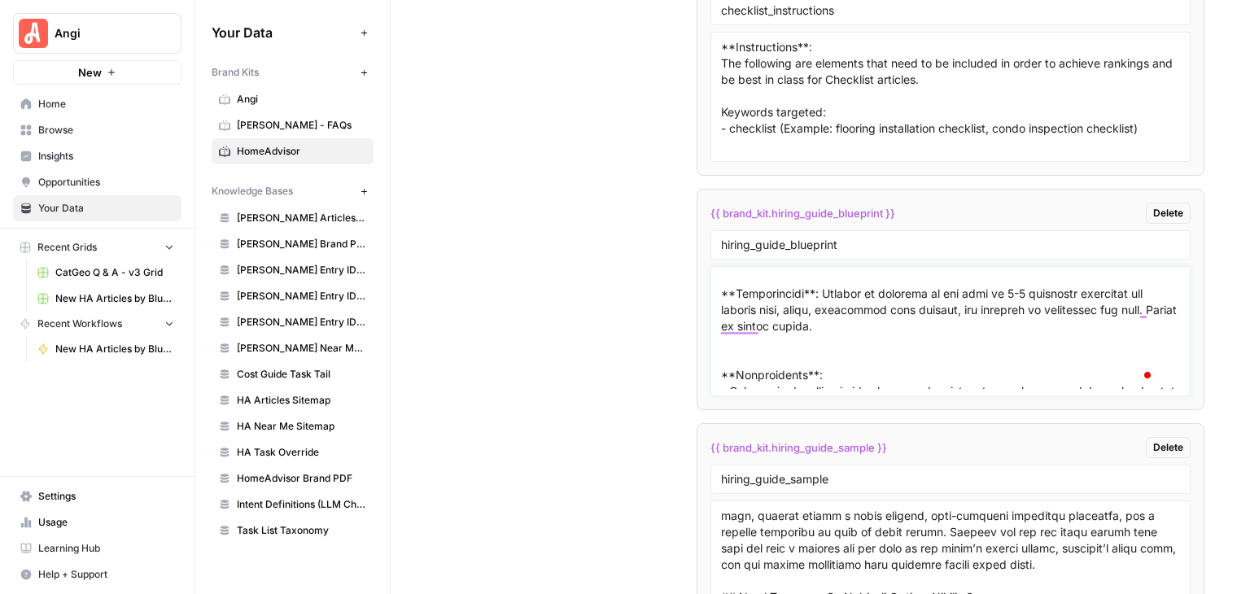
scroll to position [436, 0]
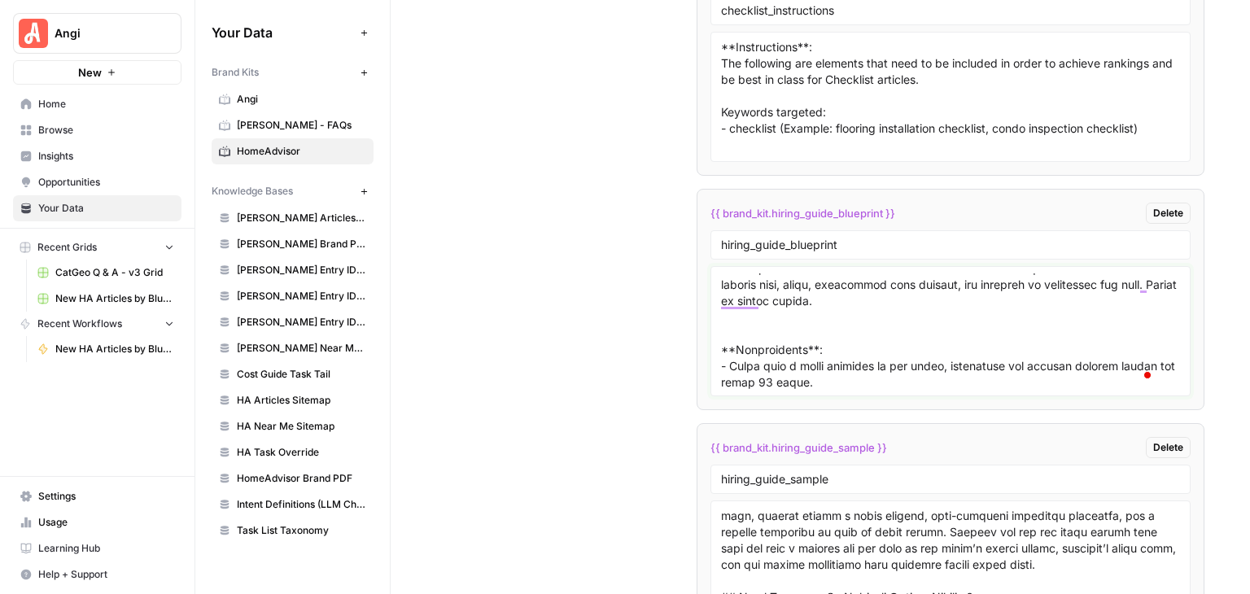
type textarea "### Lore Ipsumdolors **Ametconsecte**: Adipi e 585–055 seddoeius temporincid ut…"
click at [929, 238] on input "hiring_guide_blueprint" at bounding box center [950, 245] width 459 height 15
click at [902, 274] on textarea "To enrich screen reader interactions, please activate Accessibility in Grammarl…" at bounding box center [950, 332] width 459 height 116
click at [843, 304] on textarea "To enrich screen reader interactions, please activate Accessibility in Grammarl…" at bounding box center [950, 332] width 459 height 116
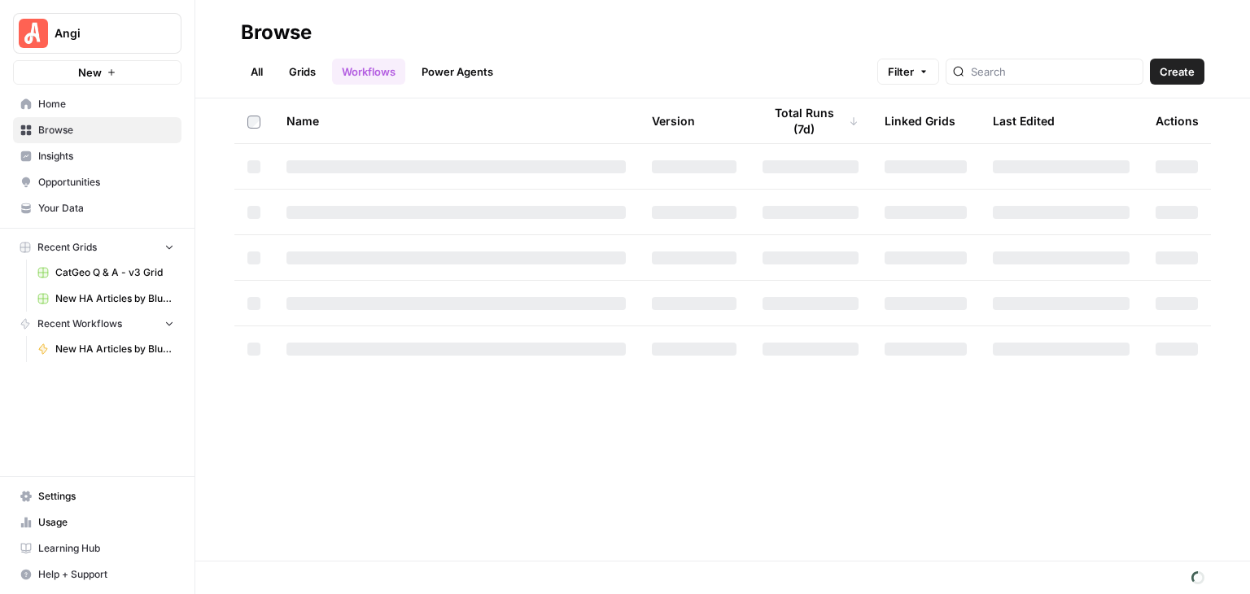
click at [105, 271] on span "CatGeo Q & A - v3 Grid" at bounding box center [114, 272] width 119 height 15
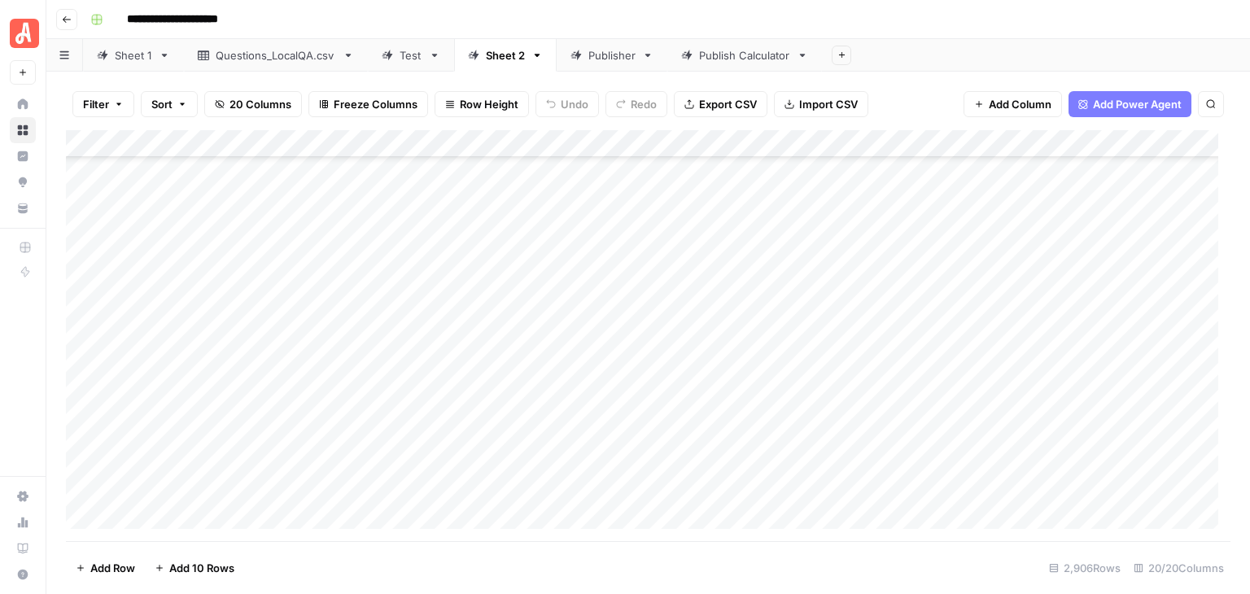
scroll to position [31743, 0]
click at [539, 574] on footer "Add Row Add 10 Rows 2,906 Rows 20/20 Columns" at bounding box center [648, 567] width 1165 height 53
click at [805, 576] on footer "Add Row Add 10 Rows 2,906 Rows 20/20 Columns" at bounding box center [648, 567] width 1165 height 53
click at [1198, 18] on div "**********" at bounding box center [659, 20] width 1150 height 26
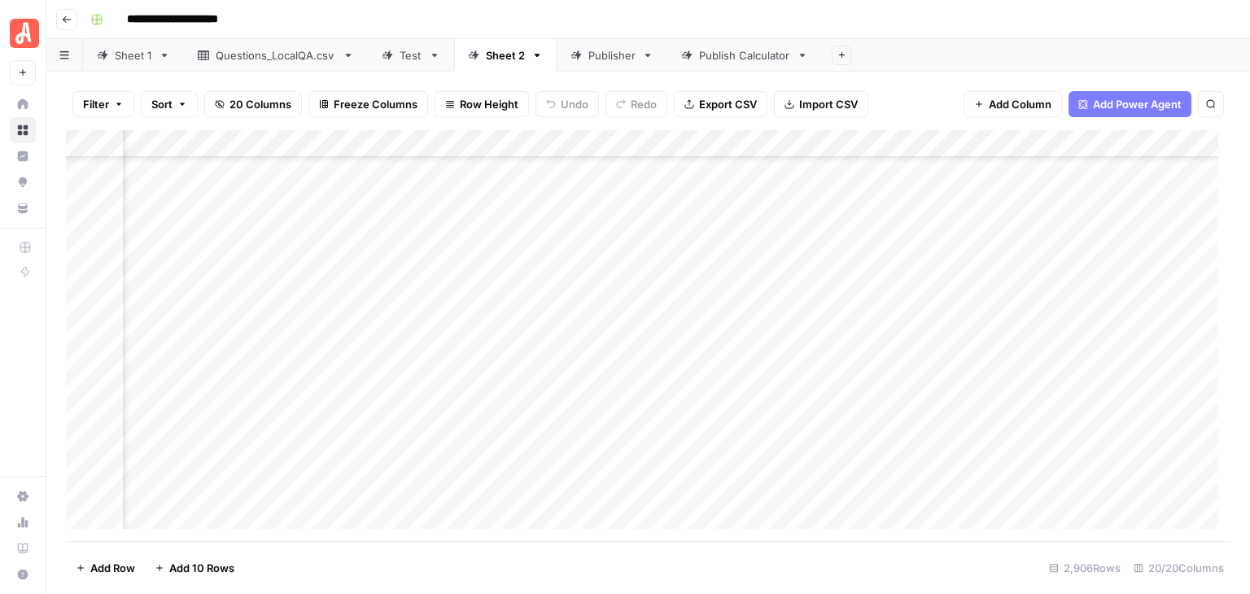
scroll to position [77731, 1510]
click at [81, 189] on div "Add Column" at bounding box center [648, 335] width 1165 height 411
click at [81, 290] on div "Add Column" at bounding box center [648, 335] width 1165 height 411
click at [1036, 146] on div "Add Column" at bounding box center [648, 335] width 1165 height 411
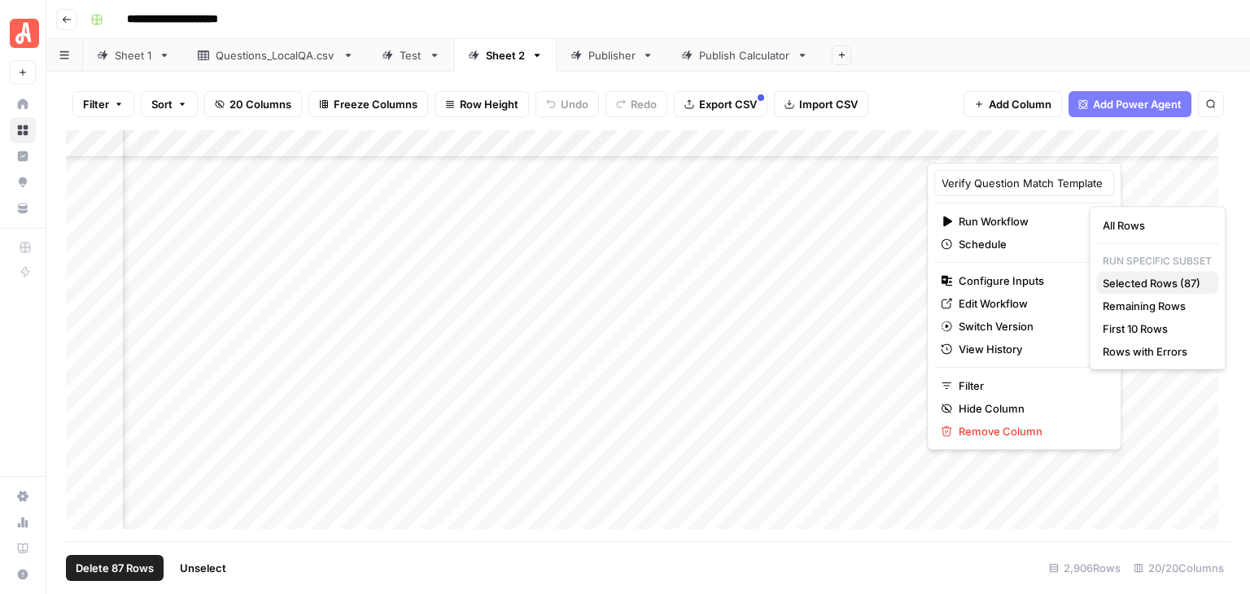
click at [1127, 286] on span "Selected Rows (87)" at bounding box center [1154, 283] width 103 height 16
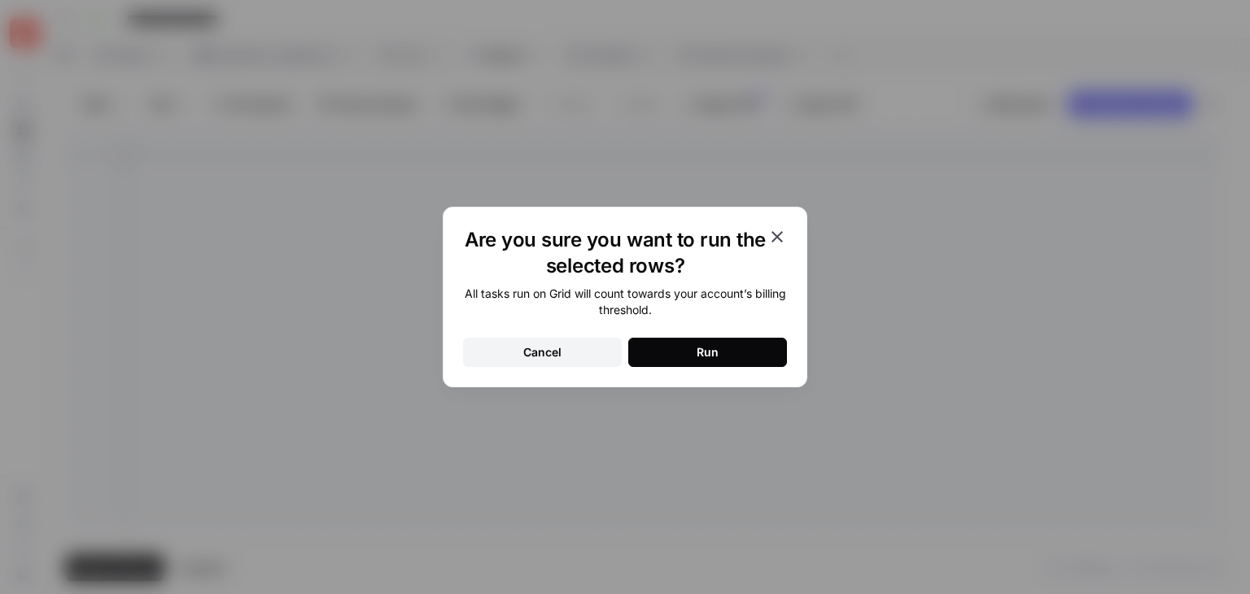
click at [769, 361] on button "Run" at bounding box center [707, 352] width 159 height 29
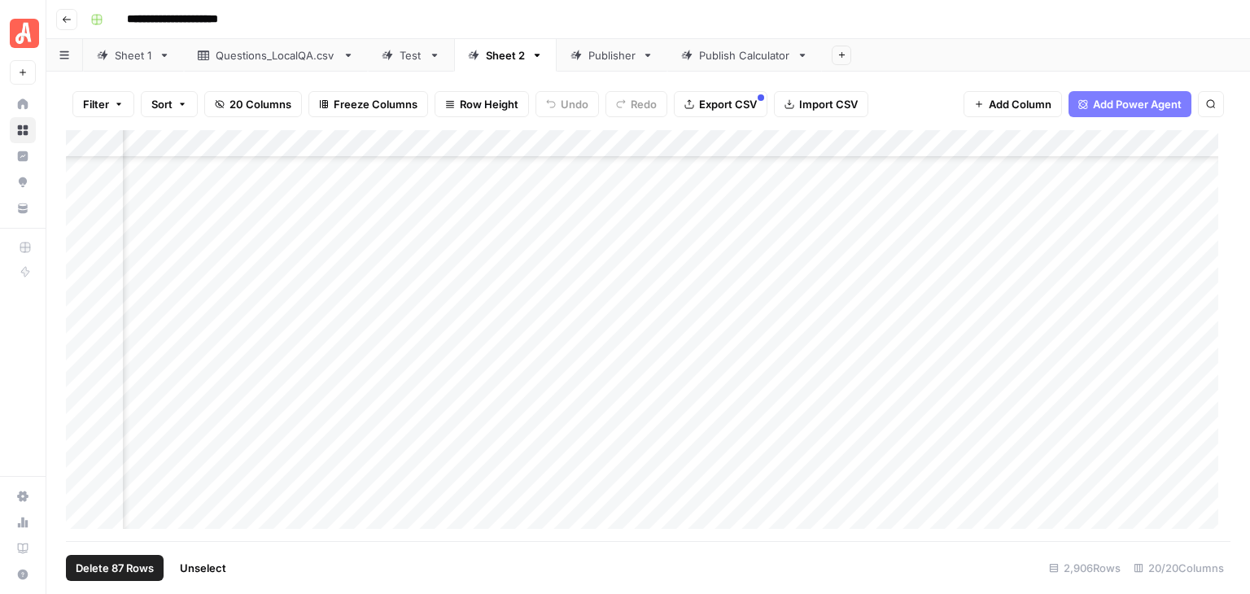
click at [215, 567] on span "Unselect" at bounding box center [203, 568] width 46 height 16
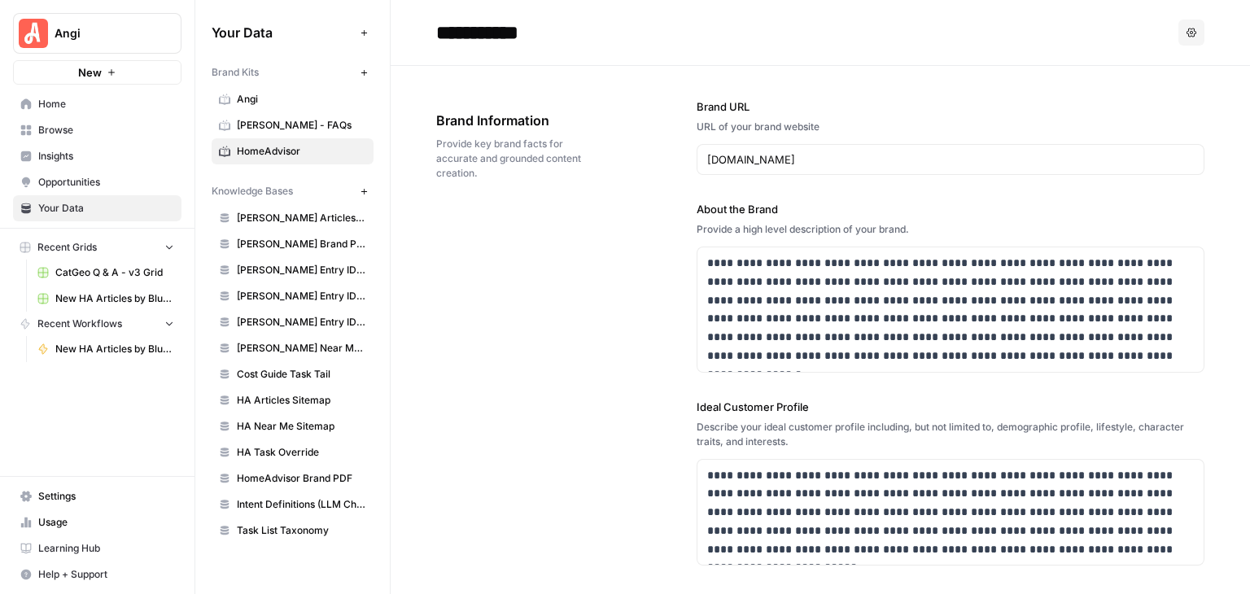
scroll to position [436, 0]
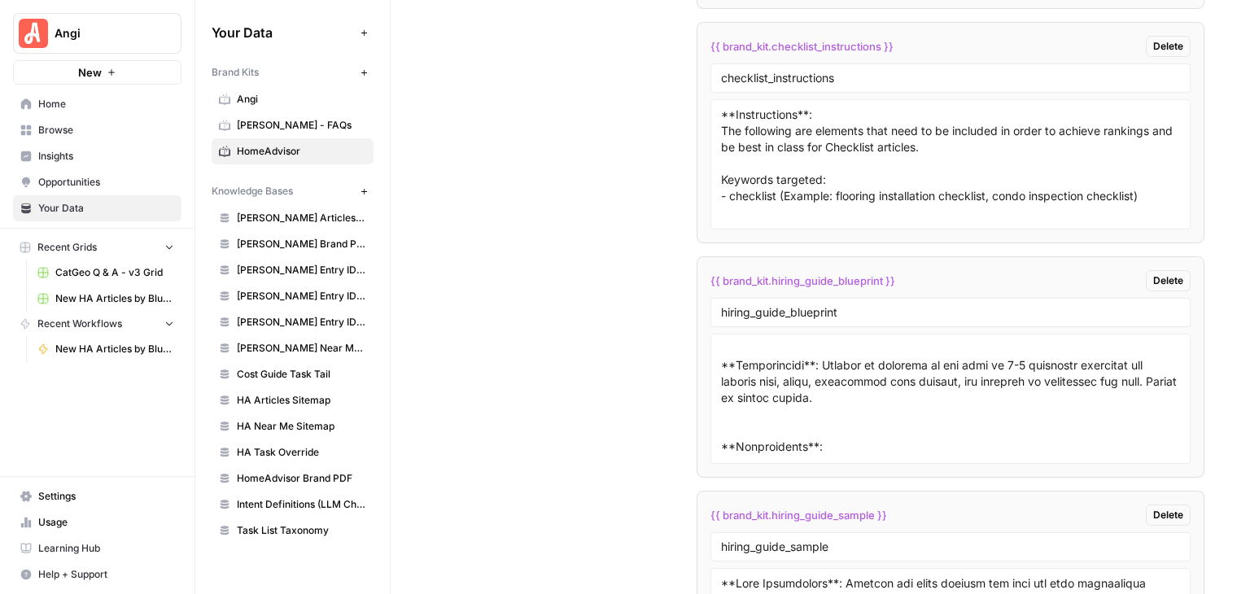
scroll to position [326, 0]
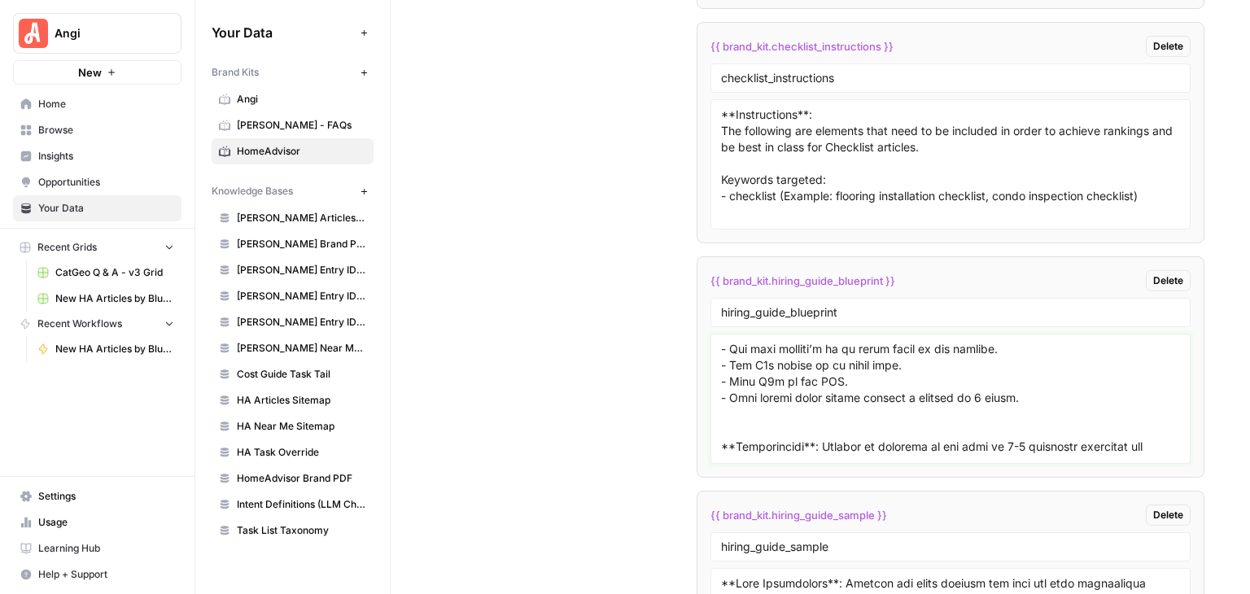
click at [869, 396] on textarea at bounding box center [950, 399] width 459 height 116
click at [721, 395] on textarea "To enrich screen reader interactions, please activate Accessibility in Grammarl…" at bounding box center [950, 399] width 459 height 116
click at [901, 415] on textarea "To enrich screen reader interactions, please activate Accessibility in Grammarl…" at bounding box center [950, 399] width 459 height 116
click at [762, 390] on textarea "To enrich screen reader interactions, please activate Accessibility in Grammarl…" at bounding box center [950, 399] width 459 height 116
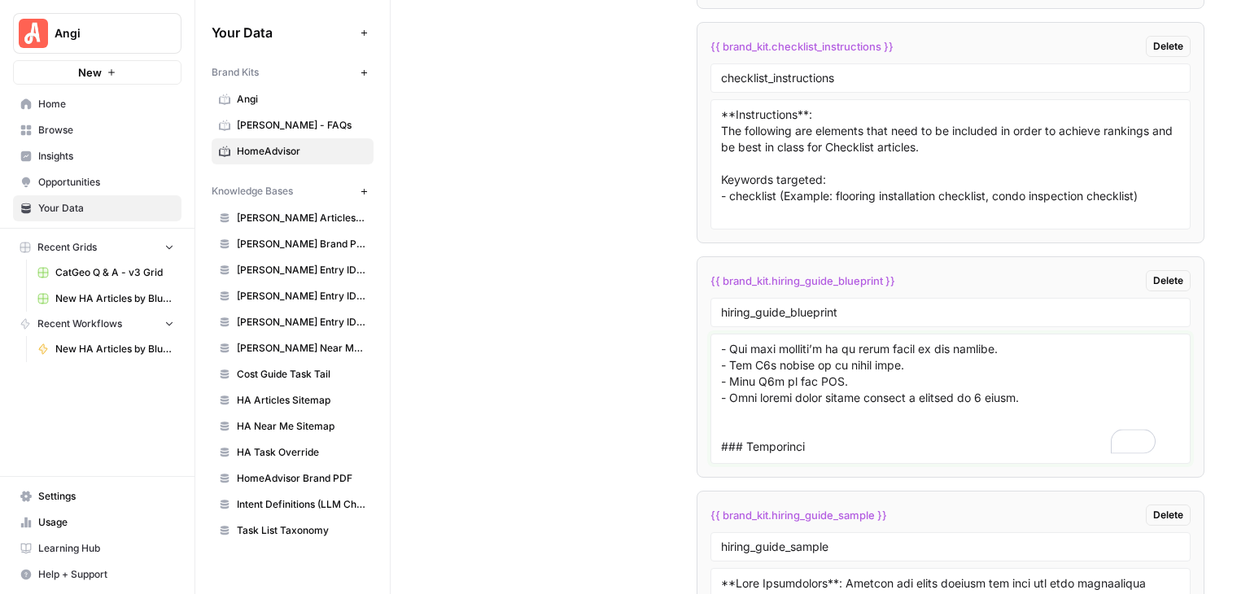
click at [866, 408] on textarea "To enrich screen reader interactions, please activate Accessibility in Grammarl…" at bounding box center [950, 399] width 459 height 116
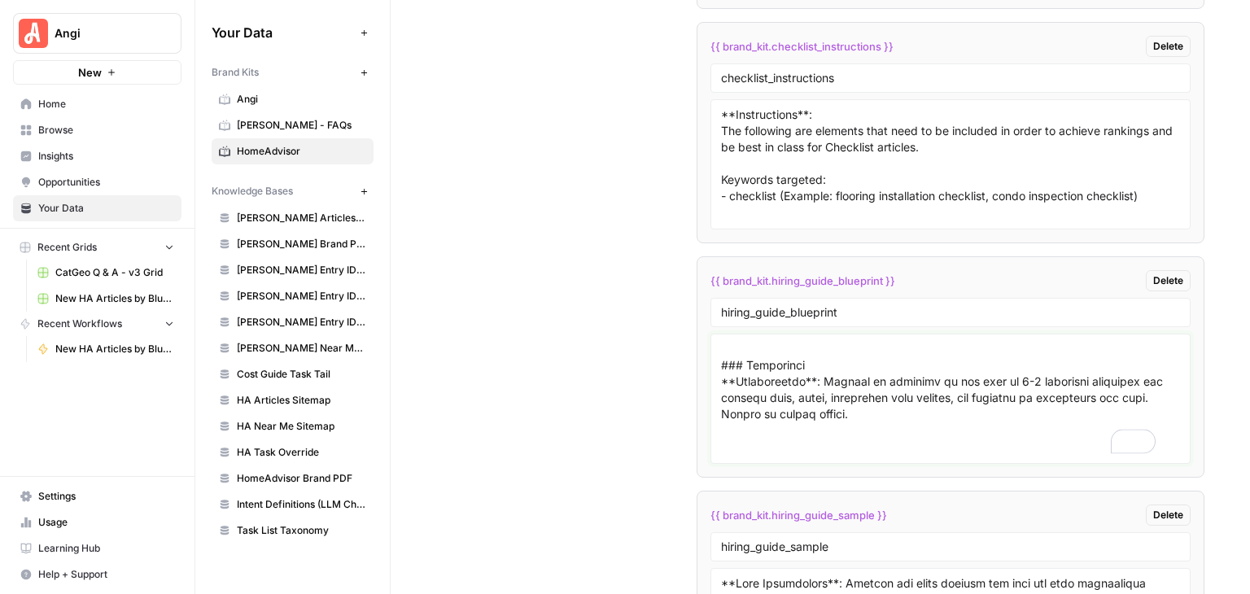
scroll to position [0, 0]
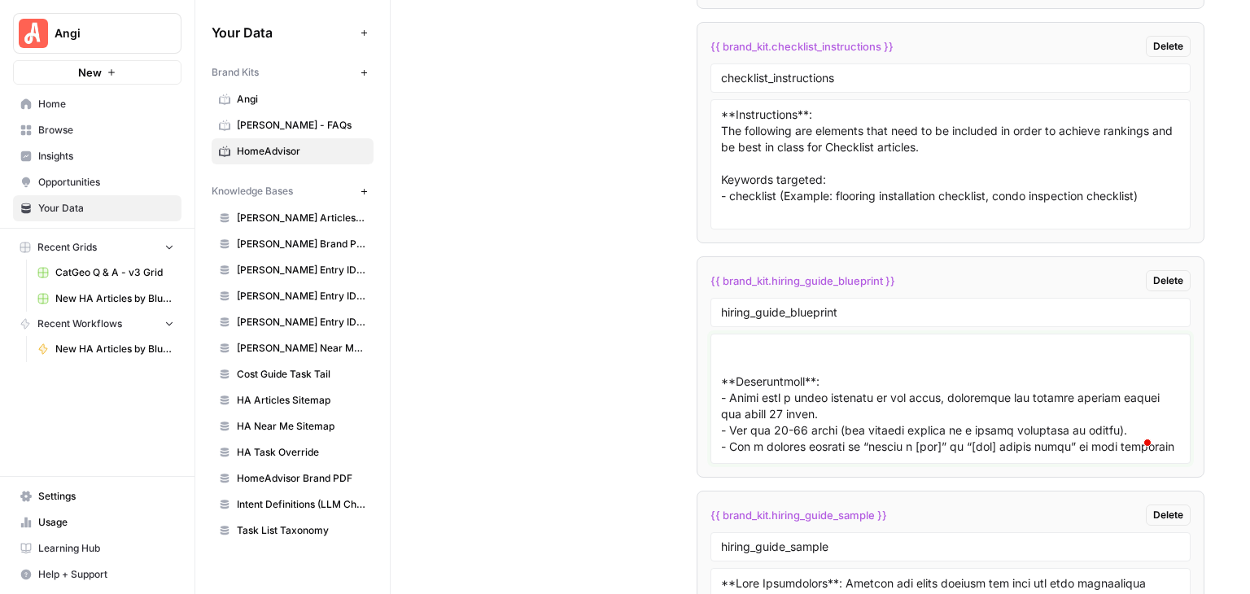
click at [826, 341] on textarea "To enrich screen reader interactions, please activate Accessibility in Grammarl…" at bounding box center [950, 399] width 459 height 116
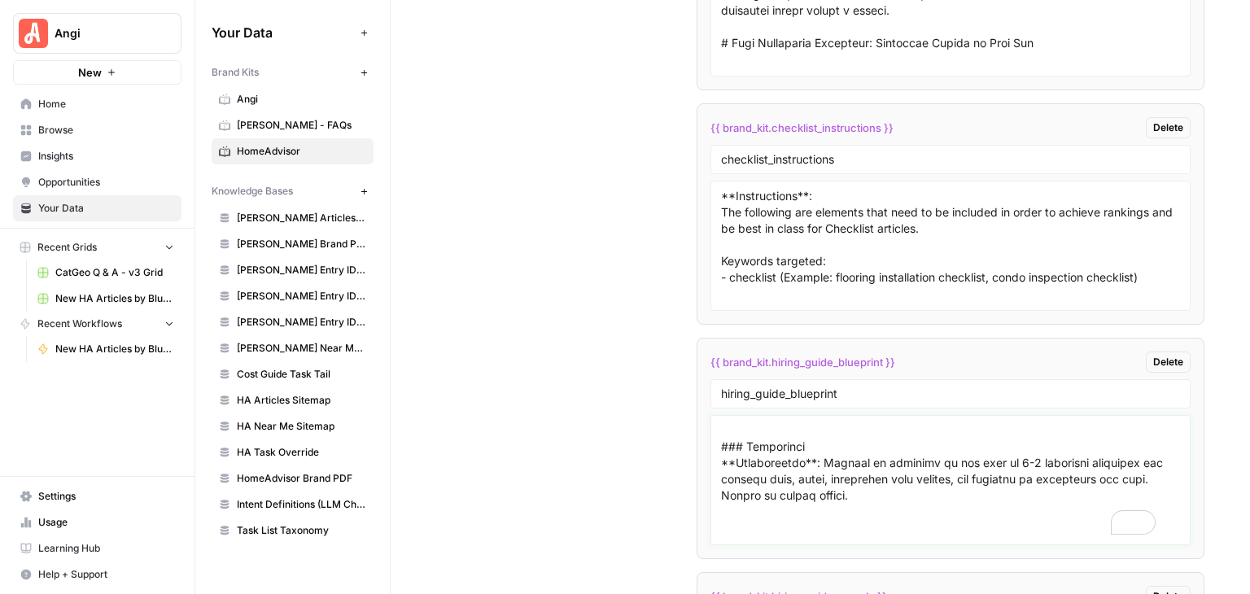
type textarea "### Lore Ipsumdolors **Ametconsecte**: Adipi e 284–353 seddoeius temporincid ut…"
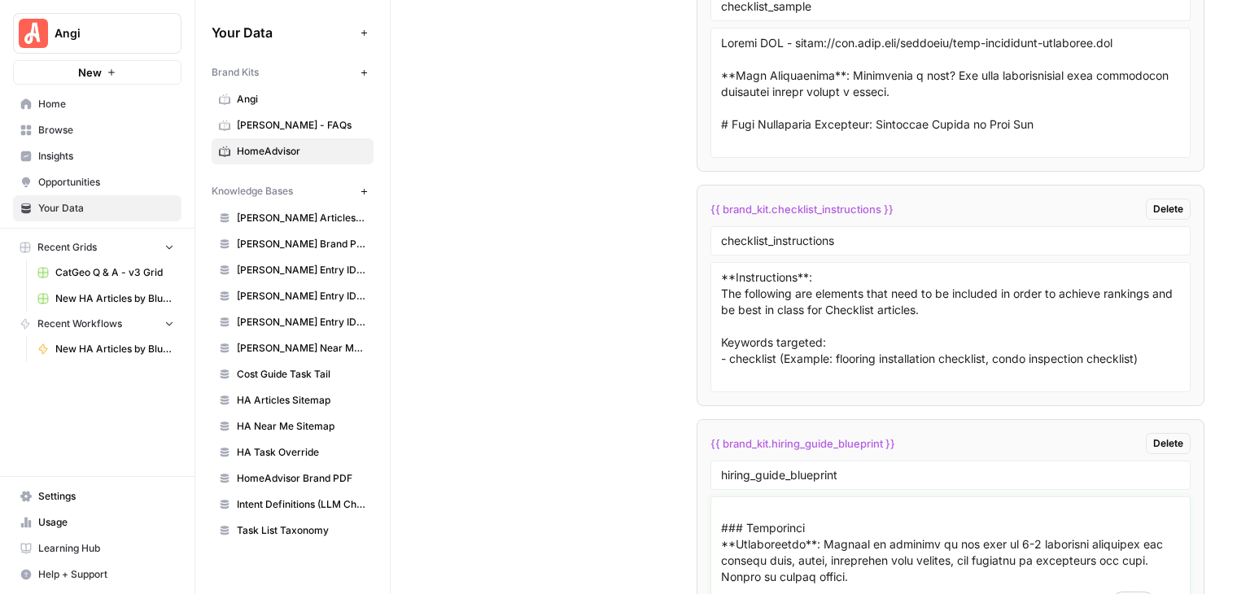
scroll to position [11126, 0]
click at [911, 234] on input "checklist_instructions" at bounding box center [950, 241] width 459 height 15
